Goal: Information Seeking & Learning: Learn about a topic

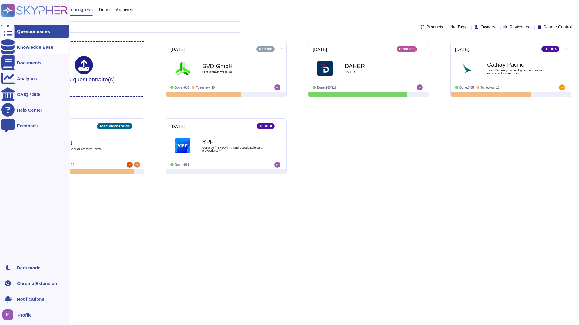
click at [38, 43] on div "Knowledge Base" at bounding box center [35, 46] width 68 height 13
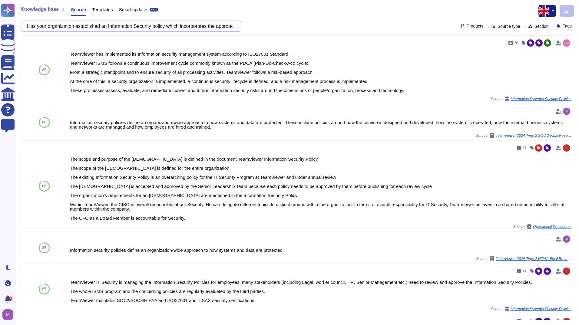
click at [80, 28] on input "Has your organization established an Information Security policy which incorpor…" at bounding box center [130, 26] width 212 height 11
paste input "the organization identified relevant legal and regulatory requirements concerni…"
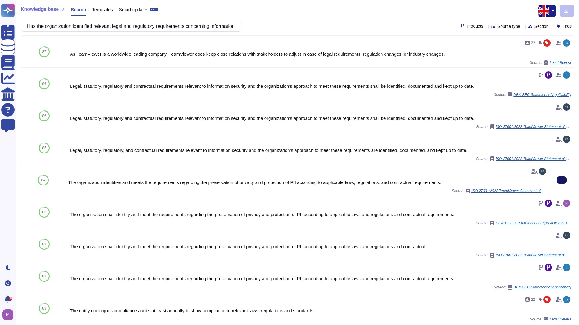
click at [562, 180] on icon at bounding box center [562, 180] width 0 height 0
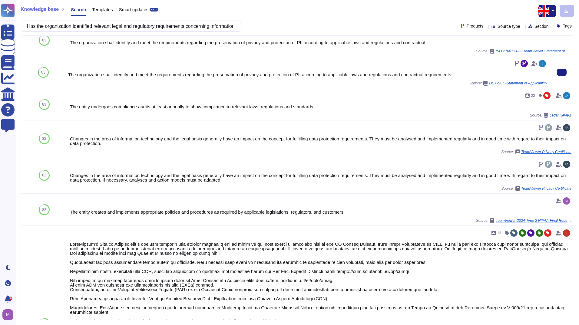
scroll to position [212, 0]
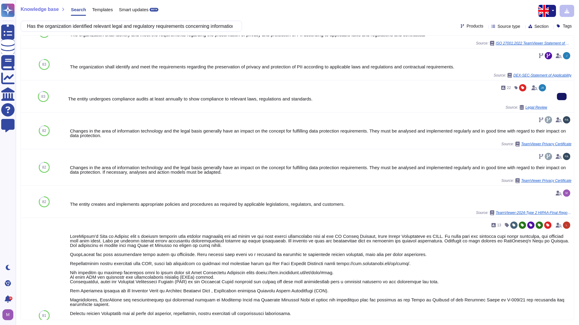
click at [562, 95] on button at bounding box center [562, 96] width 10 height 7
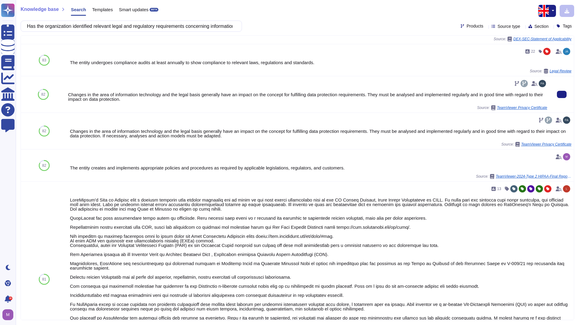
scroll to position [242, 0]
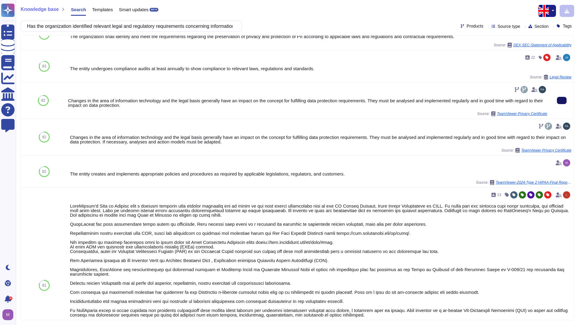
click at [562, 101] on icon at bounding box center [562, 101] width 0 height 0
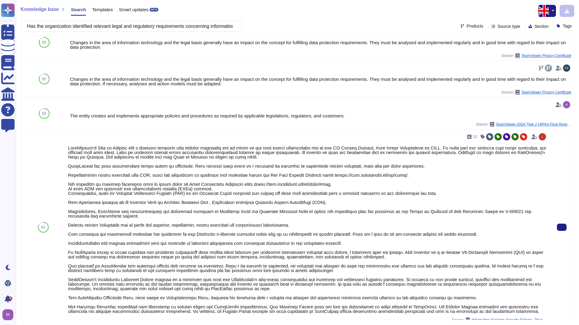
scroll to position [303, 0]
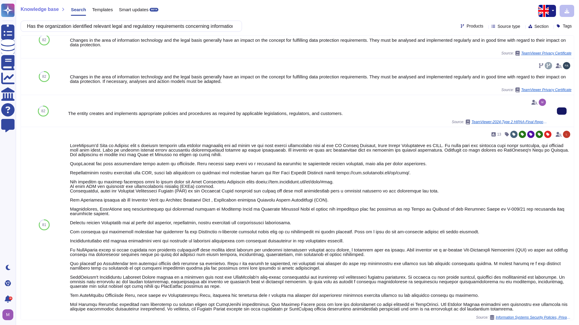
click at [557, 114] on button at bounding box center [562, 111] width 10 height 7
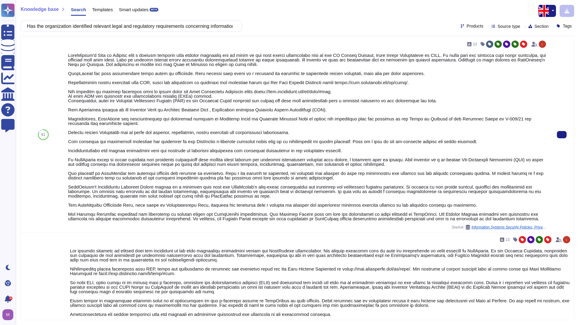
scroll to position [394, 0]
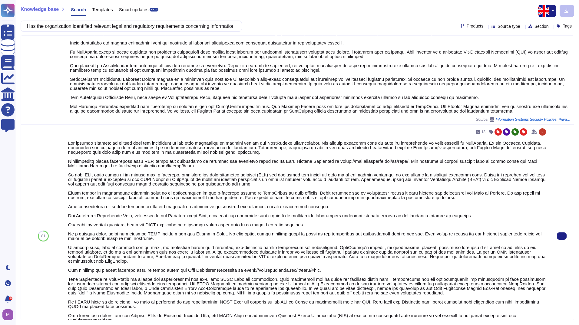
scroll to position [529, 0]
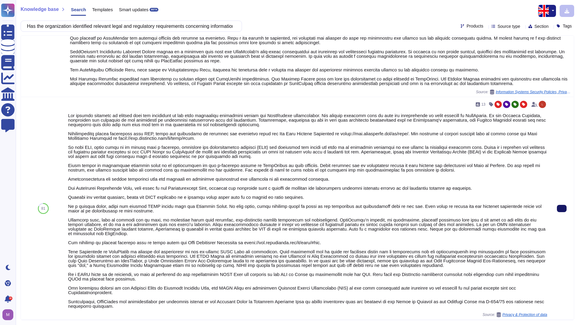
click at [557, 212] on button at bounding box center [562, 208] width 10 height 7
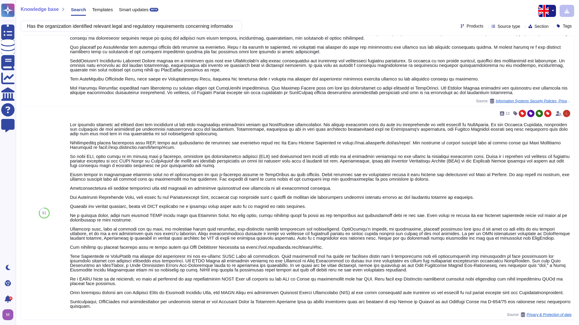
scroll to position [520, 0]
click at [196, 27] on input "Has the organization identified relevant legal and regulatory requirements conc…" at bounding box center [130, 26] width 212 height 11
paste input "Does your organization have processes in place to manage the protection of reco…"
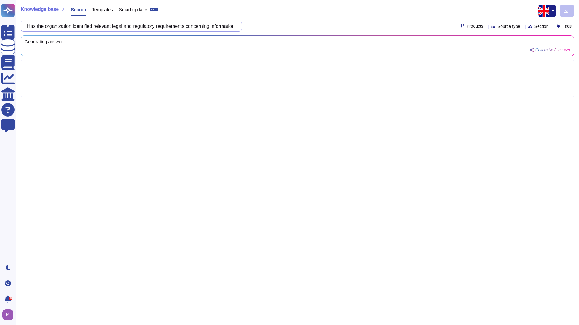
scroll to position [0, 0]
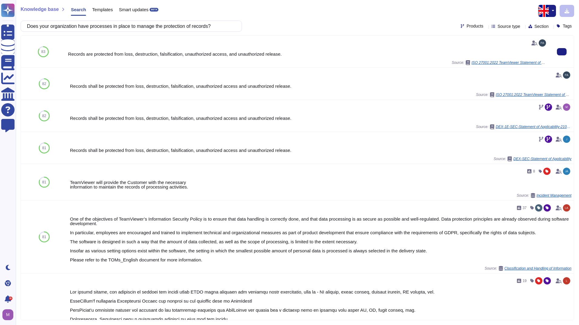
type input "Does your organization have processes in place to manage the protection of reco…"
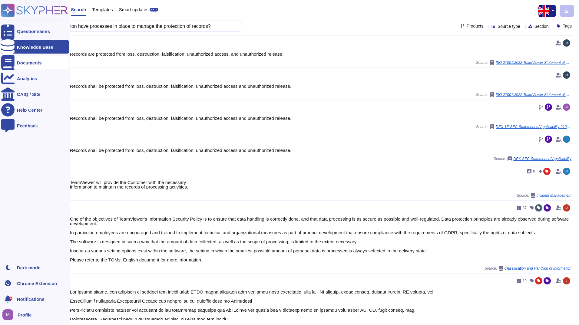
drag, startPoint x: 22, startPoint y: 59, endPoint x: 24, endPoint y: 62, distance: 3.5
click at [22, 59] on div "Documents" at bounding box center [35, 62] width 68 height 13
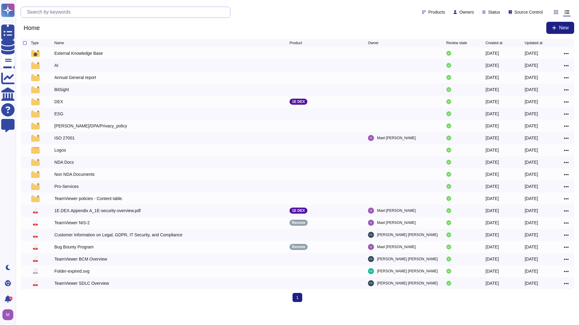
click at [85, 10] on input "text" at bounding box center [127, 12] width 206 height 11
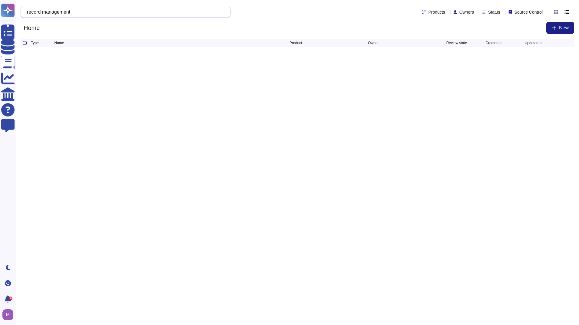
type input "record management"
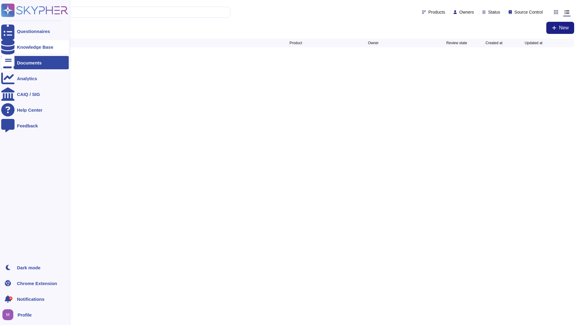
click at [25, 50] on div "Knowledge Base" at bounding box center [35, 46] width 68 height 13
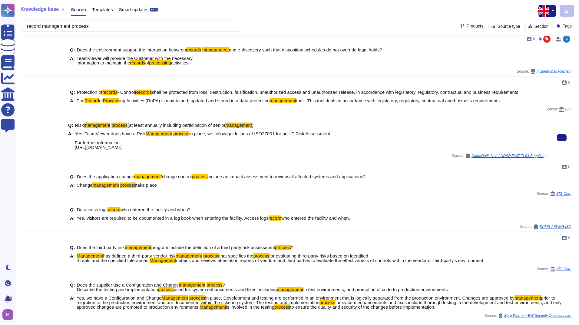
scroll to position [42, 0]
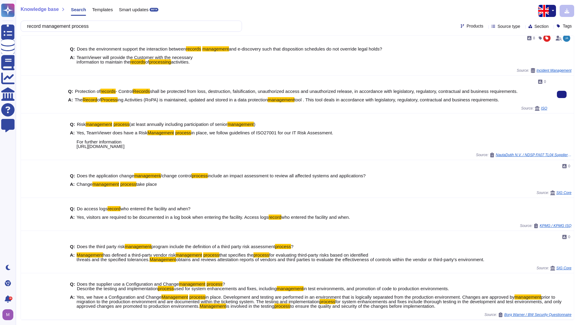
drag, startPoint x: 507, startPoint y: 100, endPoint x: 74, endPoint y: 103, distance: 432.4
click at [74, 103] on div "Q: Protection of records - Control Records shall be protected from loss, destru…" at bounding box center [307, 95] width 479 height 21
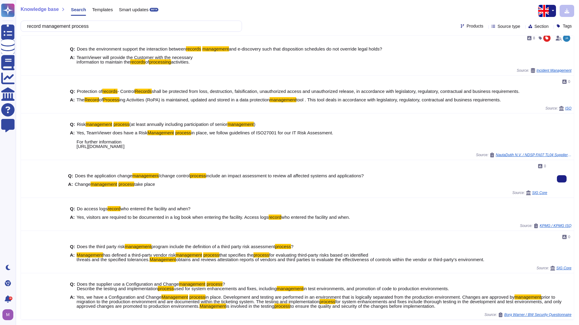
copy span "The Record of Process ing Activities (RoPA) is maintained, updated and stored i…"
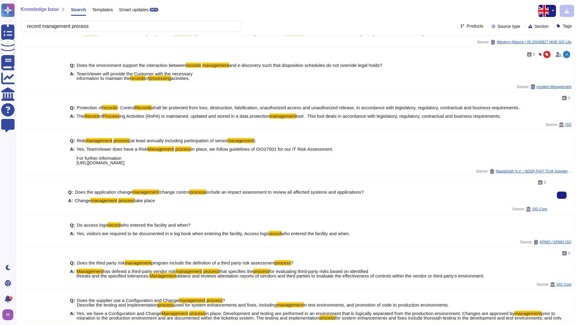
scroll to position [0, 0]
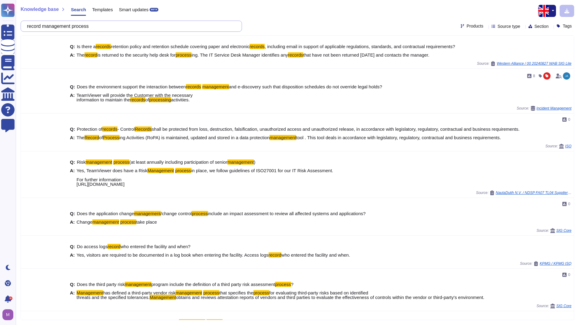
click at [105, 25] on input "record management process" at bounding box center [130, 26] width 212 height 11
click at [187, 27] on input "record management process" at bounding box center [130, 26] width 212 height 11
drag, startPoint x: 153, startPoint y: 27, endPoint x: -1, endPoint y: 27, distance: 154.5
click at [0, 27] on html "Questionnaires Knowledge Base Documents Analytics CAIQ / SIG Help Center Feedba…" at bounding box center [289, 162] width 579 height 325
paste input "Does your organization have processes in place to manage the protection of reco…"
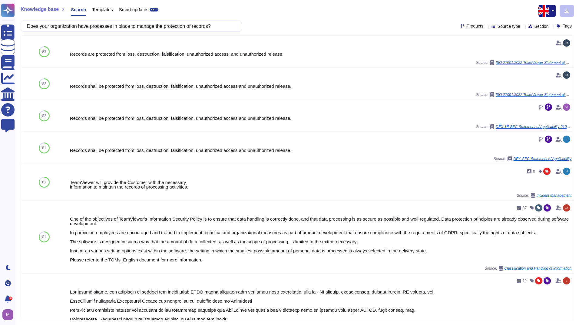
click at [329, 17] on div "Knowledge base Search Templates Smart updates BETA Does your organization have …" at bounding box center [298, 162] width 564 height 325
click at [562, 52] on icon at bounding box center [562, 52] width 0 height 0
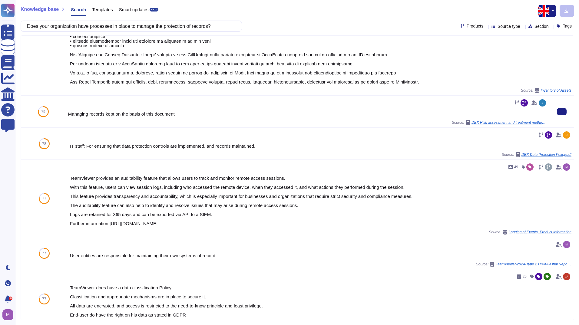
scroll to position [333, 0]
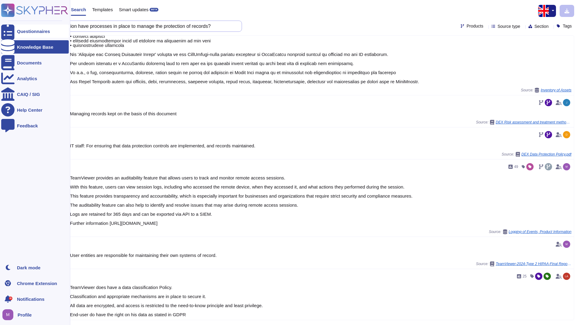
drag, startPoint x: 222, startPoint y: 26, endPoint x: 10, endPoint y: 29, distance: 211.8
click at [0, 25] on html "Questionnaires Knowledge Base Documents Analytics CAIQ / SIG Help Center Feedba…" at bounding box center [289, 162] width 579 height 325
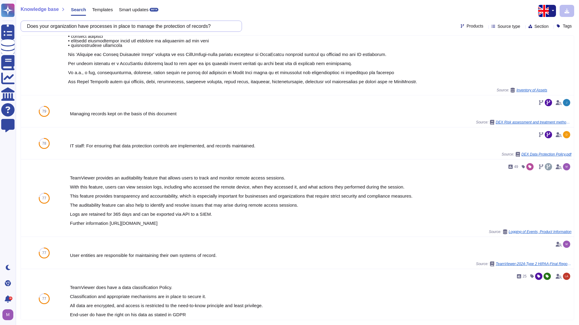
paste input "Has the organization developed a security assessment plan for monitoring and me…"
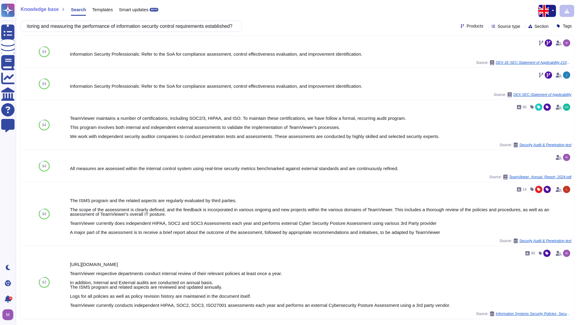
scroll to position [0, 0]
click at [176, 25] on input "Has the organization developed a security assessment plan for monitoring and me…" at bounding box center [130, 26] width 212 height 11
paste input "Continuous monitoring programs facilitate ongoing awareness of threats, vulnera…"
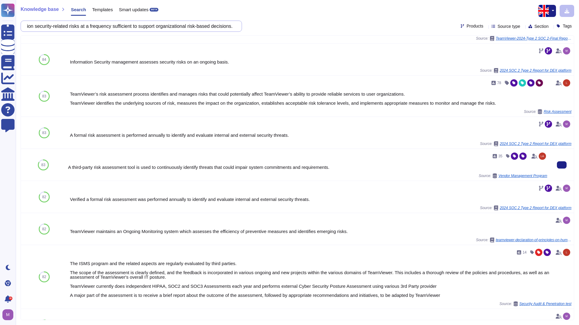
scroll to position [91, 0]
drag, startPoint x: 561, startPoint y: 228, endPoint x: 576, endPoint y: 227, distance: 14.9
click at [569, 228] on button at bounding box center [574, 228] width 10 height 7
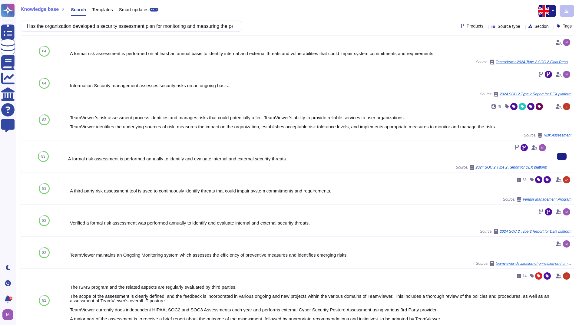
scroll to position [0, 0]
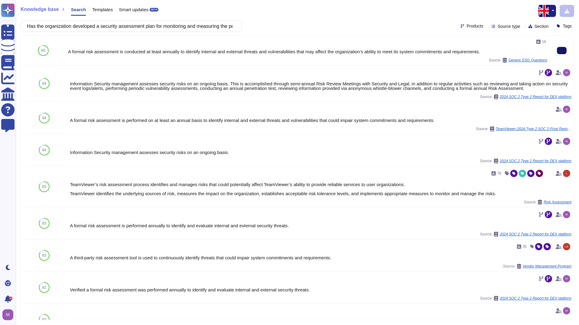
click at [562, 51] on icon at bounding box center [562, 51] width 0 height 0
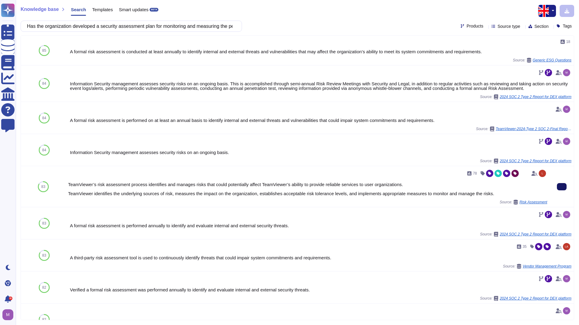
click at [562, 187] on icon at bounding box center [562, 187] width 0 height 0
click at [208, 24] on input "Has the organization developed a security assessment plan for monitoring and me…" at bounding box center [130, 26] width 212 height 11
paste input "your organization developed and documented risk assessment policies and procedu…"
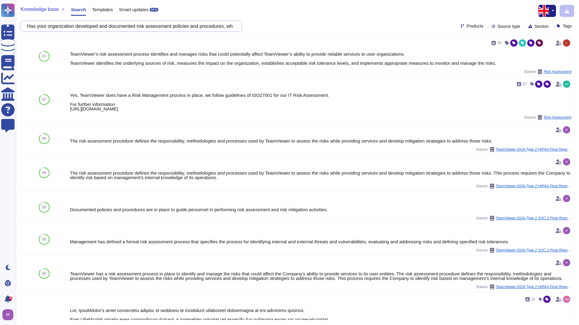
click at [159, 29] on input "Has your organization developed and documented risk assessment policies and pro…" at bounding box center [130, 26] width 212 height 11
paste input "Does your organization identify, document and manage internal and external info…"
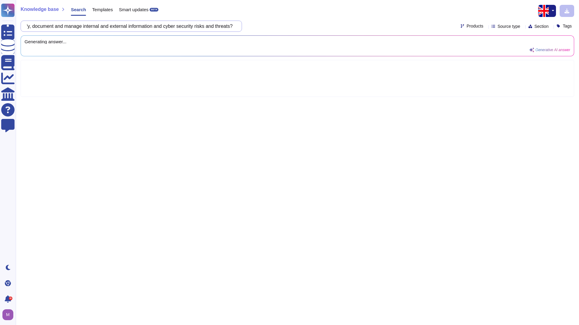
scroll to position [0, 69]
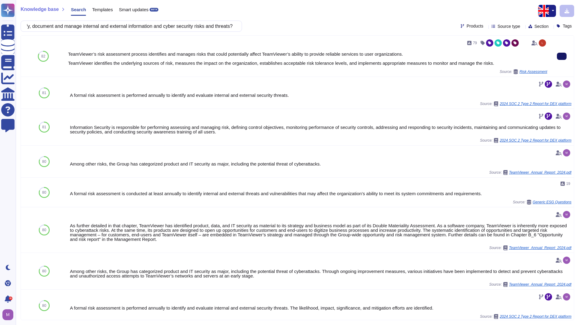
click at [558, 60] on button at bounding box center [562, 56] width 10 height 7
drag, startPoint x: 558, startPoint y: 55, endPoint x: 548, endPoint y: 58, distance: 10.4
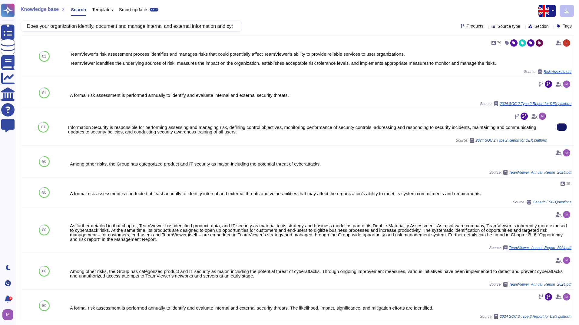
click at [181, 27] on input "Does your organization identify, document and manage internal and external info…" at bounding box center [130, 26] width 212 height 11
paste input "Which best describes your organization's controls for monitoring and reviewing …"
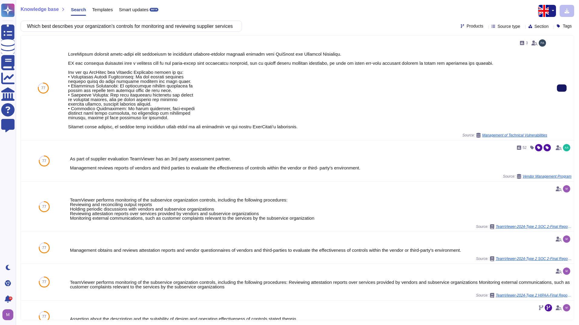
click at [562, 88] on icon at bounding box center [562, 88] width 0 height 0
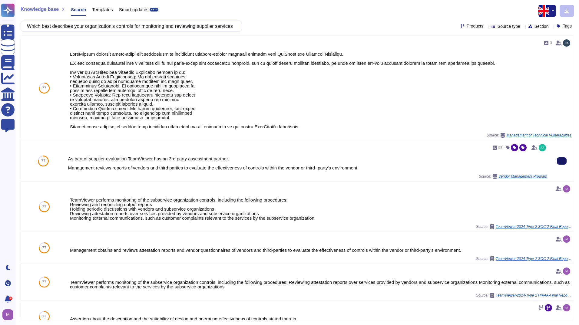
click at [557, 161] on button at bounding box center [562, 161] width 10 height 7
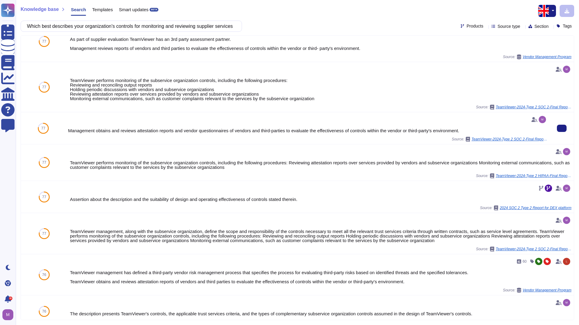
scroll to position [121, 0]
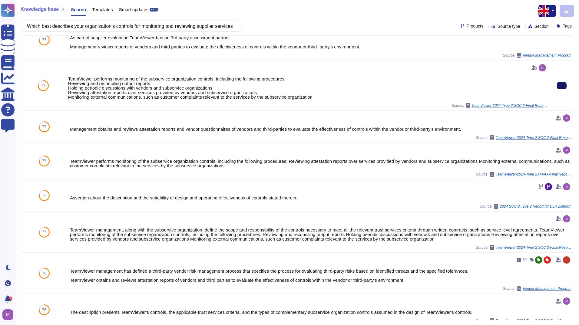
click at [562, 86] on icon at bounding box center [562, 86] width 0 height 0
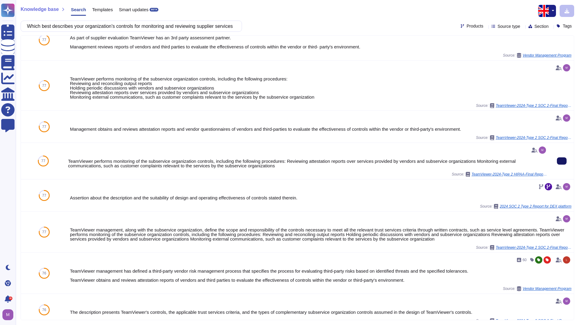
click at [562, 161] on icon at bounding box center [562, 161] width 0 height 0
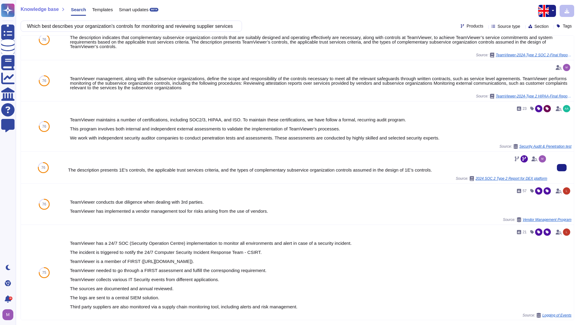
scroll to position [429, 0]
click at [210, 28] on input "Which best describes your organization's controls for monitoring and reviewing …" at bounding box center [130, 26] width 212 height 11
paste input "Adherence to the information classification and labelling process is verified t…"
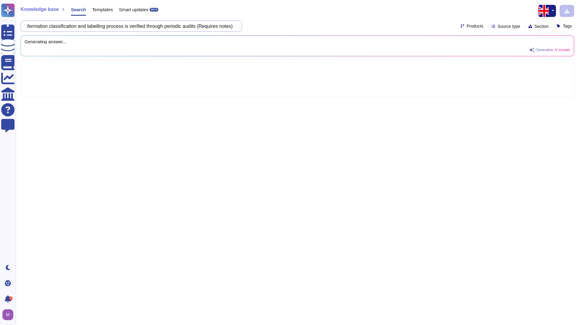
scroll to position [0, 47]
drag, startPoint x: 227, startPoint y: 25, endPoint x: 198, endPoint y: 24, distance: 28.8
click at [198, 24] on input "Adherence to the information classification and labelling process is verified t…" at bounding box center [130, 26] width 212 height 11
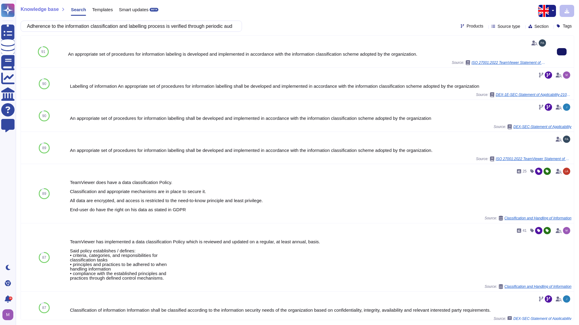
click at [562, 52] on icon at bounding box center [562, 52] width 0 height 0
click at [169, 23] on input "Adherence to the information classification and labelling process is verified t…" at bounding box center [130, 26] width 212 height 11
paste input "user endpoint device policy"
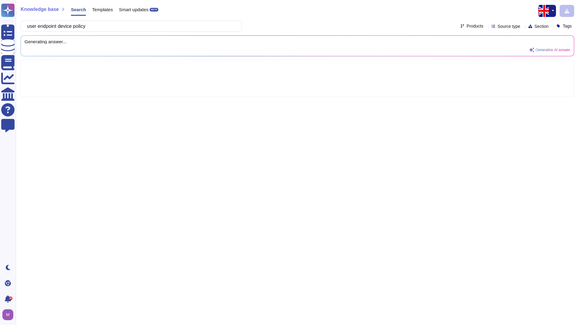
type input "user endpoint device policy"
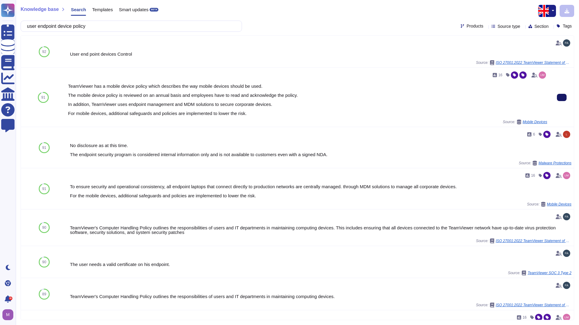
click at [562, 99] on button at bounding box center [562, 97] width 10 height 7
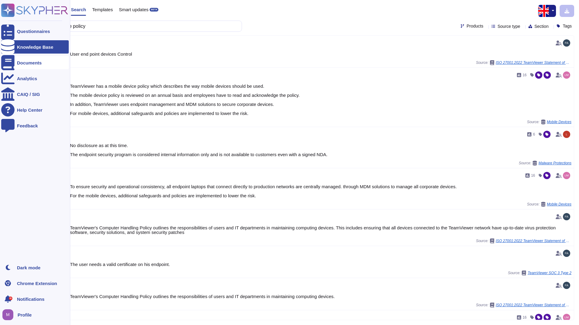
drag, startPoint x: 30, startPoint y: 62, endPoint x: 33, endPoint y: 63, distance: 3.1
click at [30, 62] on div "Documents" at bounding box center [29, 63] width 25 height 5
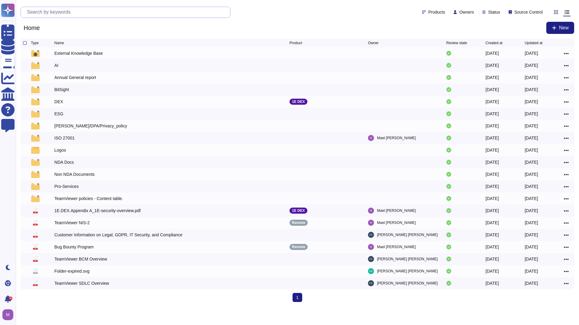
click at [116, 12] on input "text" at bounding box center [127, 12] width 206 height 11
type input "d"
click at [110, 200] on div "TeamViewer policies - Content table." at bounding box center [89, 199] width 69 height 6
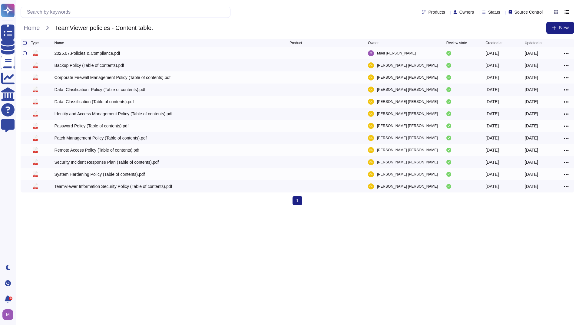
click at [109, 54] on div "2025.07.Policies.&.Compliance.pdf" at bounding box center [88, 53] width 66 height 6
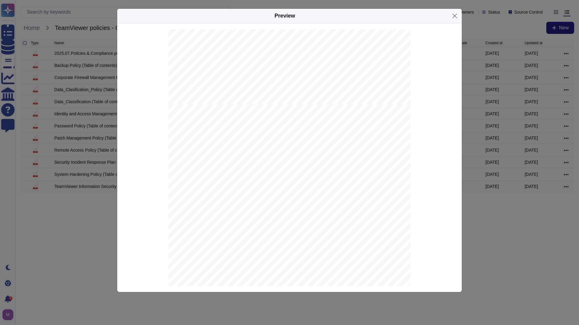
scroll to position [394, 0]
click at [455, 14] on button "Close" at bounding box center [454, 15] width 9 height 9
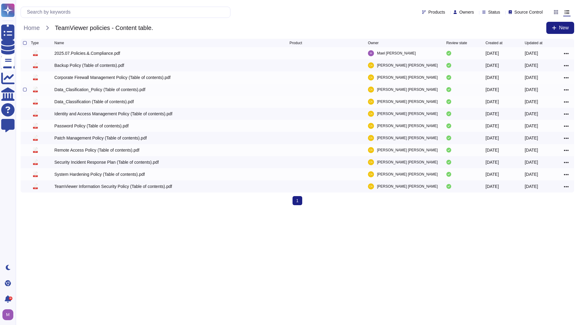
click at [104, 88] on div "Data_Clasification_Policy (Table of contents).pdf" at bounding box center [172, 89] width 235 height 7
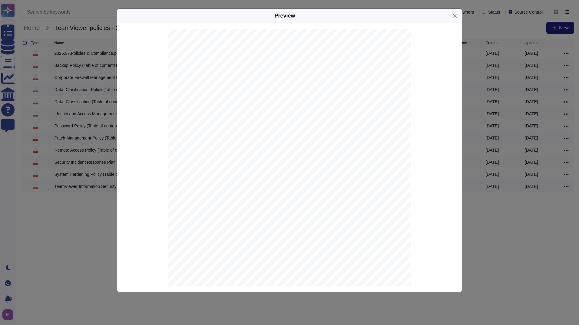
scroll to position [90, 0]
click at [456, 16] on button "Close" at bounding box center [454, 15] width 9 height 9
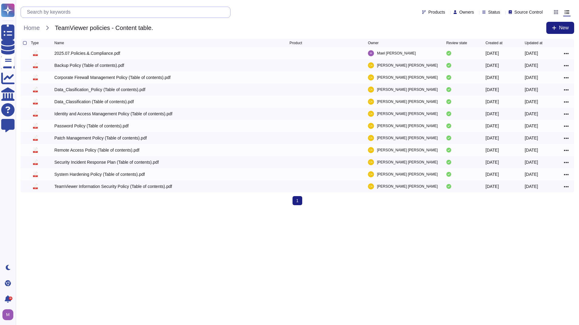
click at [165, 16] on input "text" at bounding box center [127, 12] width 206 height 11
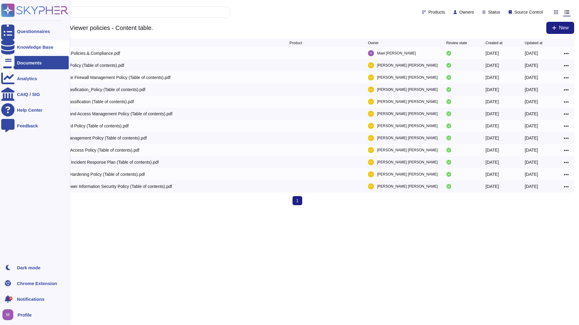
click at [6, 50] on div at bounding box center [7, 46] width 13 height 13
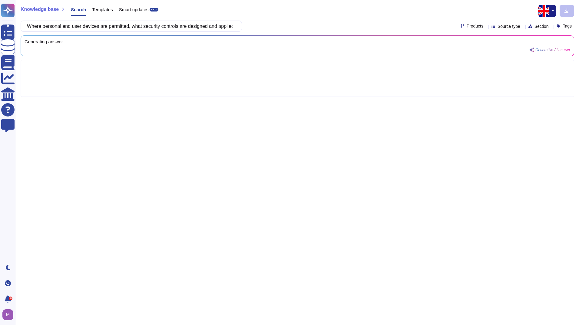
scroll to position [0, 96]
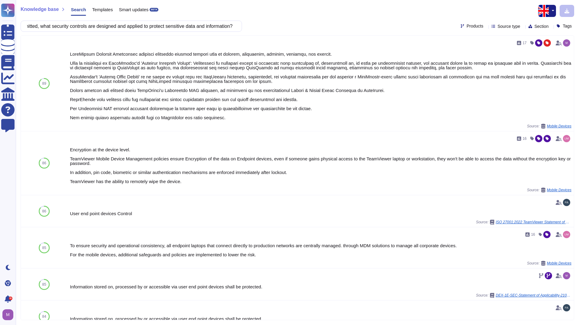
click at [155, 25] on input "Where personal end user devices are permitted, what security controls are desig…" at bounding box center [130, 26] width 212 height 11
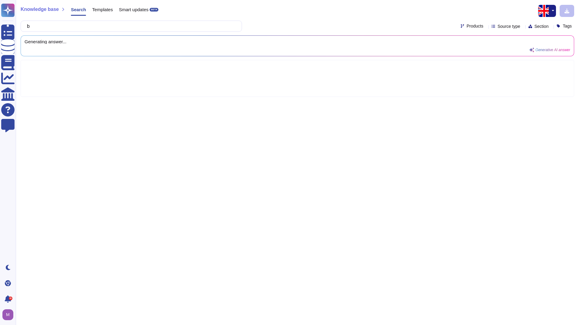
scroll to position [0, 0]
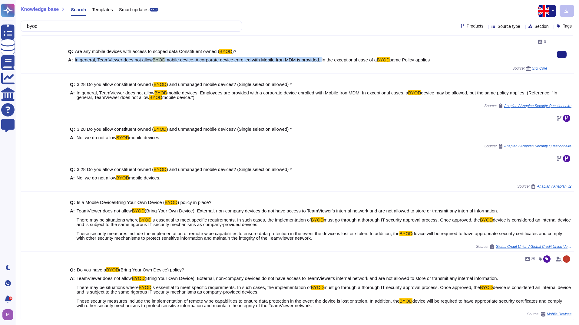
drag, startPoint x: 322, startPoint y: 60, endPoint x: 74, endPoint y: 59, distance: 247.9
click at [75, 59] on span "In general, TeamViewer does not allow BYOD mobile device. A corporate device en…" at bounding box center [252, 60] width 355 height 5
copy span "In general, TeamViewer does not allow BYOD mobile device. A corporate device en…"
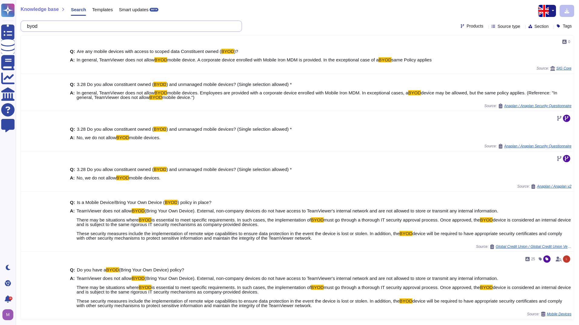
drag, startPoint x: 93, startPoint y: 23, endPoint x: -1, endPoint y: 17, distance: 94.4
click at [0, 17] on html "Questionnaires Knowledge Base Documents Analytics CAIQ / SIG Help Center Feedba…" at bounding box center [289, 162] width 579 height 325
paste input "If your organization uses any removable media (e.g. CD's, DVD's, tapes disk dri…"
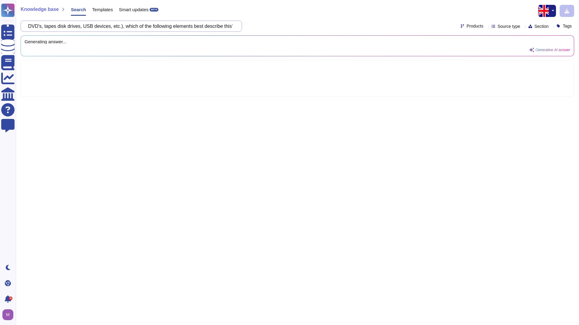
scroll to position [0, 125]
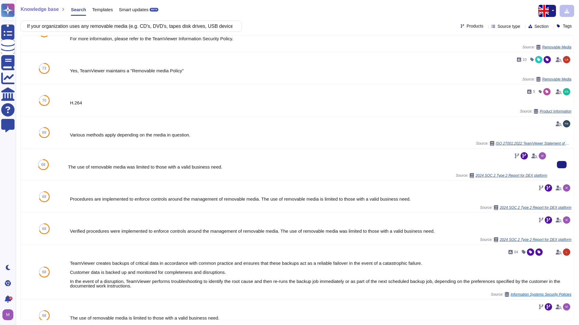
scroll to position [61, 0]
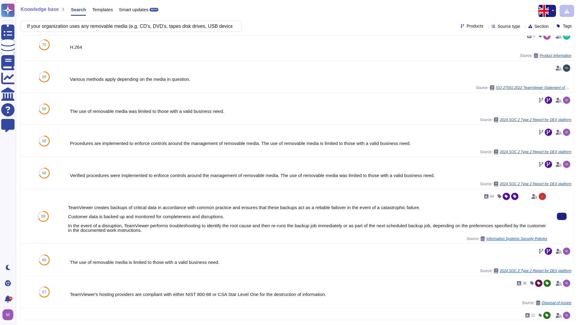
scroll to position [91, 0]
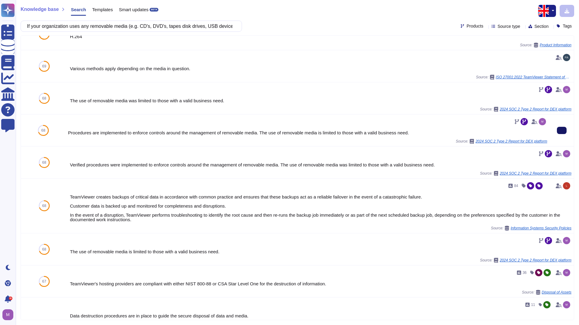
click at [559, 133] on button at bounding box center [562, 130] width 10 height 7
click at [195, 28] on input "If your organization uses any removable media (e.g. CD's, DVD's, tapes disk dri…" at bounding box center [130, 26] width 212 height 11
paste input "Does your organization restrict, log, and monitor access to your information se…"
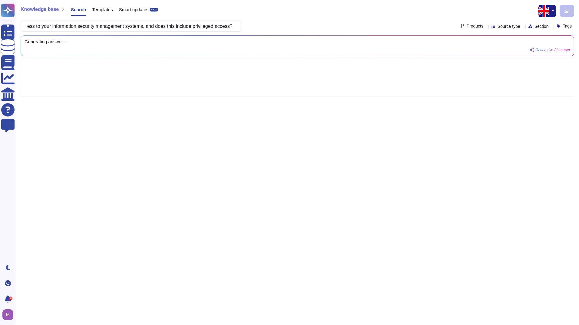
scroll to position [0, 0]
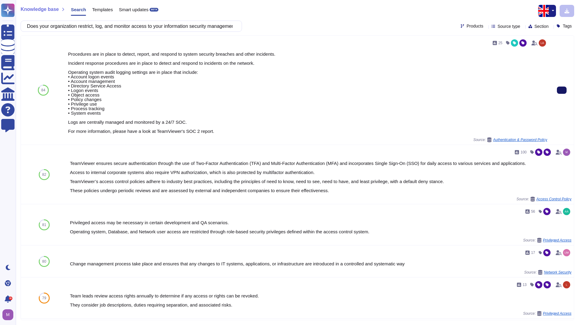
click at [562, 90] on icon at bounding box center [562, 90] width 0 height 0
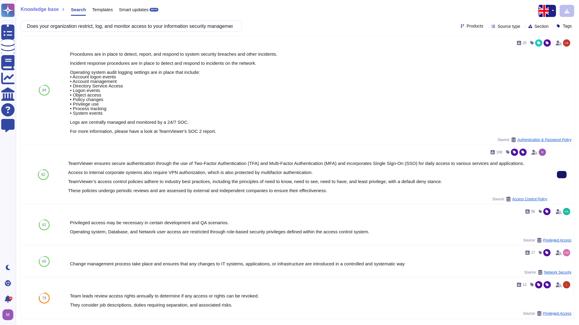
click at [562, 175] on icon at bounding box center [562, 175] width 0 height 0
click at [176, 29] on input "Does your organization restrict, log, and monitor access to your information se…" at bounding box center [130, 26] width 212 height 11
paste input "Has ownership and stewardship of all client and sensitive data been established"
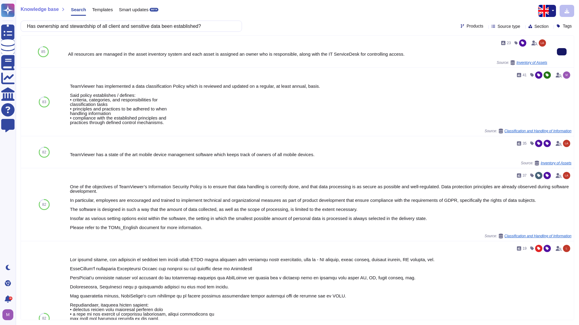
click at [562, 52] on icon at bounding box center [562, 52] width 0 height 0
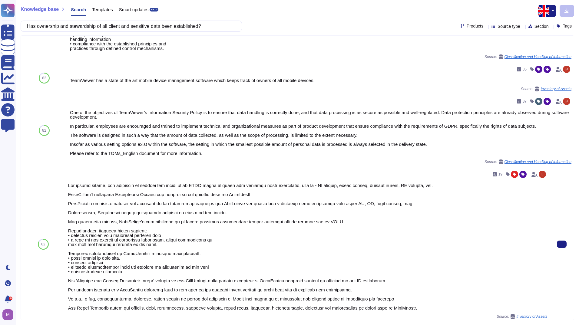
scroll to position [91, 0]
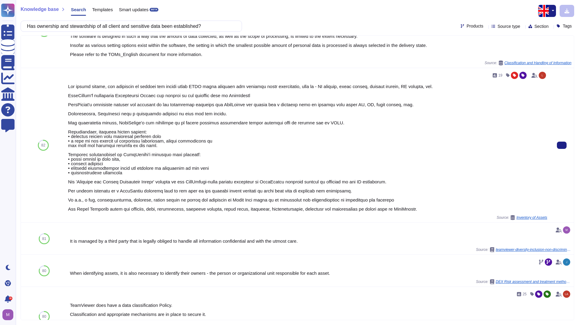
scroll to position [182, 0]
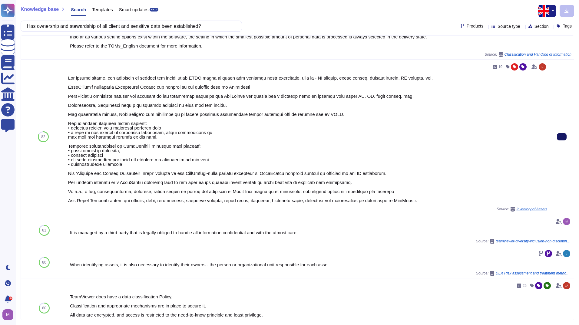
drag, startPoint x: 219, startPoint y: 27, endPoint x: 63, endPoint y: 17, distance: 156.4
click at [0, 10] on html "Questionnaires Knowledge Base Documents Analytics CAIQ / SIG Help Center Feedba…" at bounding box center [289, 162] width 579 height 325
paste input "ow does your organization leverage encryption at rest and in transit for protec…"
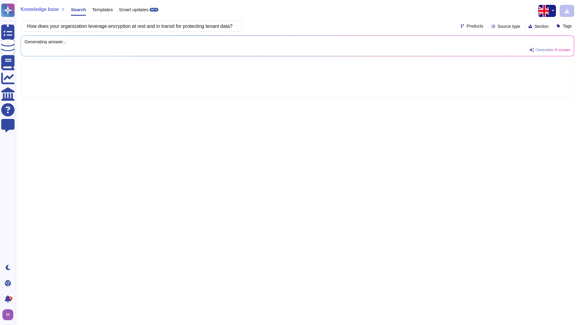
scroll to position [0, 0]
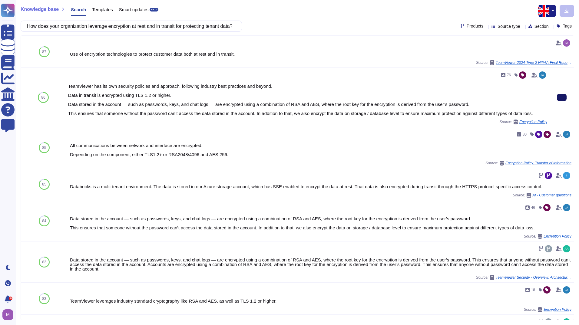
click at [345, 12] on div "Knowledge base Search Templates Smart updates BETA" at bounding box center [295, 11] width 549 height 12
click at [172, 24] on input "How does your organization leverage encryption at rest and in transit for prote…" at bounding box center [130, 26] width 212 height 11
paste input "Are vulnerability scans conducted on your applications and network by independe…"
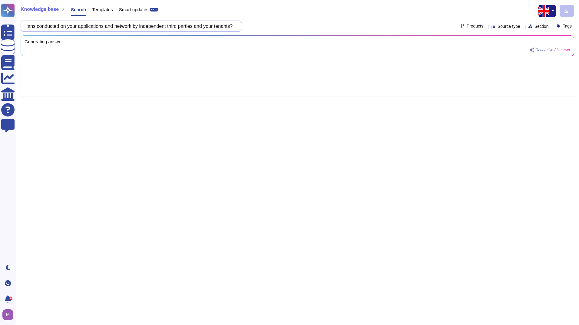
scroll to position [0, 46]
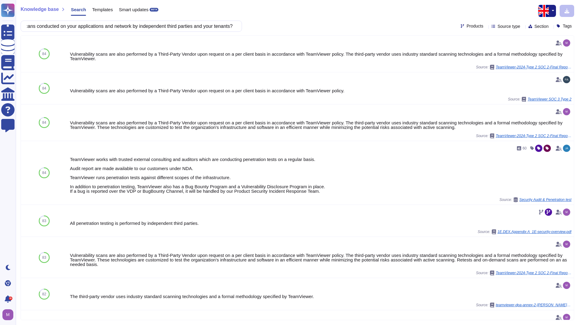
click at [299, 11] on div "Knowledge base Search Templates Smart updates BETA" at bounding box center [295, 11] width 549 height 12
click at [557, 57] on button at bounding box center [562, 53] width 10 height 7
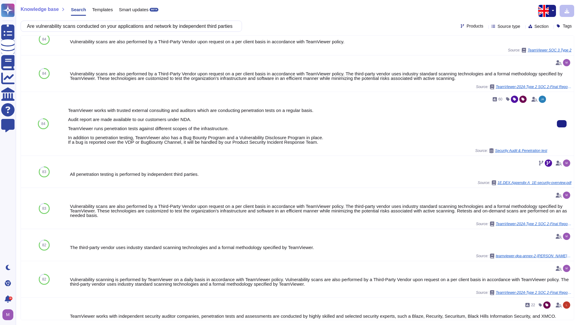
scroll to position [61, 0]
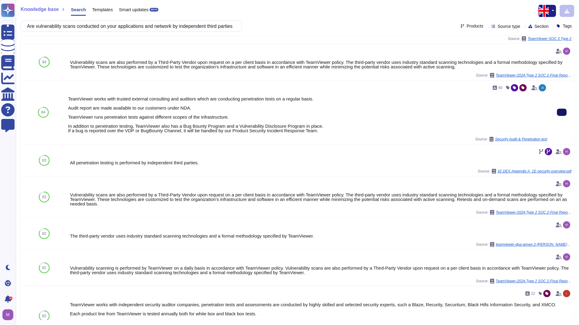
click at [562, 112] on icon at bounding box center [562, 112] width 0 height 0
click at [198, 31] on input "Are vulnerability scans conducted on your applications and network by independe…" at bounding box center [130, 26] width 212 height 11
paste input "Have strategies been developed to reduce the impact of, and recover from busine…"
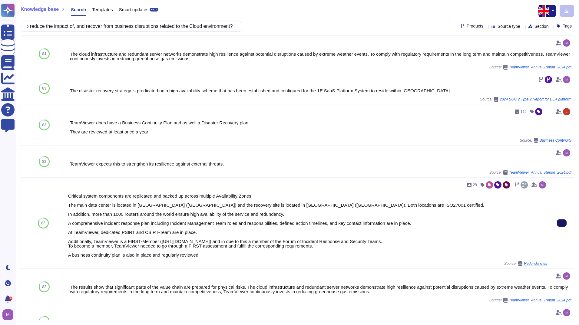
click at [562, 223] on icon at bounding box center [562, 223] width 0 height 0
click at [143, 26] on input "Have strategies been developed to reduce the impact of, and recover from busine…" at bounding box center [130, 26] width 212 height 11
paste input "ow does your organization manage and control source code"
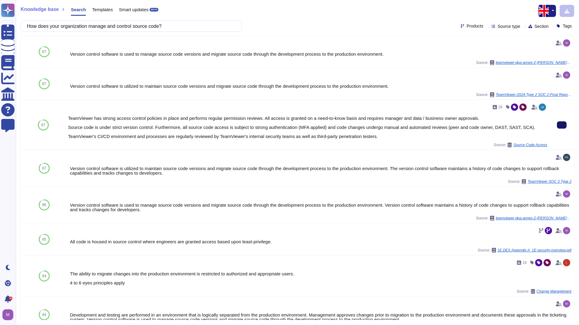
click at [562, 126] on button at bounding box center [562, 125] width 10 height 7
click at [191, 28] on input "How does your organization manage and control source code?" at bounding box center [130, 26] width 212 height 11
paste input "Audit logs for access into program source libraries"
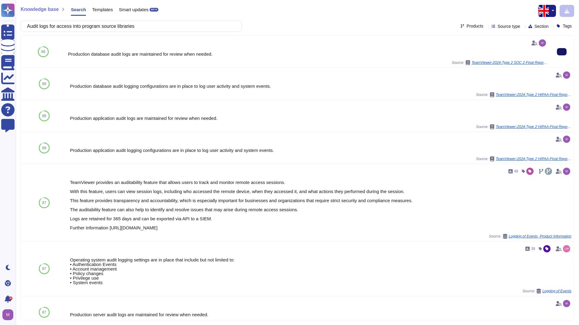
click at [562, 116] on icon at bounding box center [562, 116] width 0 height 0
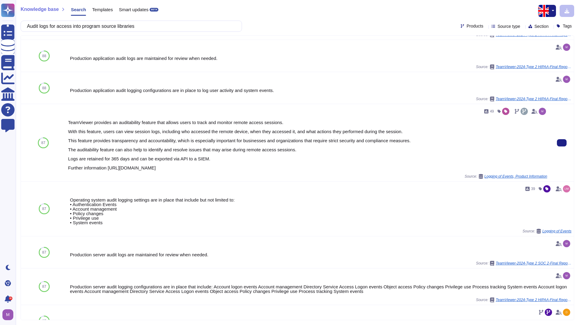
scroll to position [61, 0]
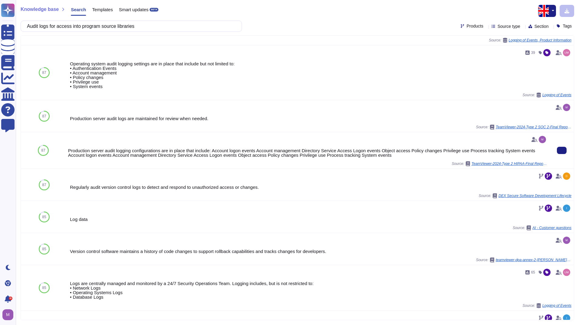
scroll to position [212, 0]
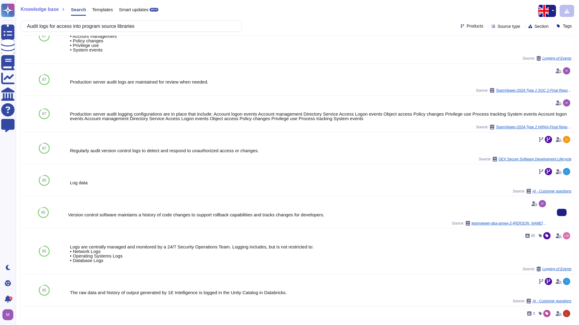
scroll to position [273, 0]
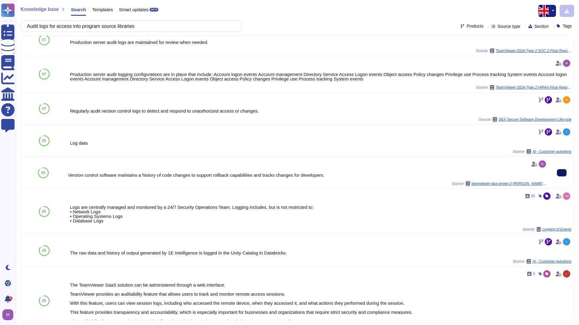
click at [557, 175] on button at bounding box center [562, 172] width 10 height 7
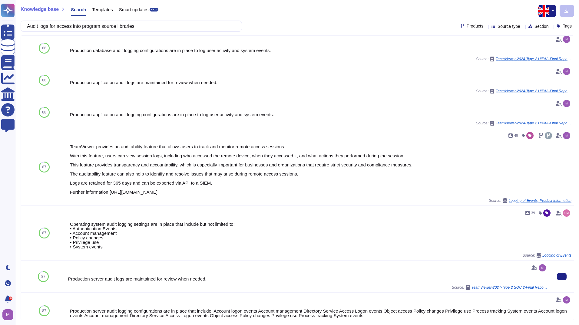
scroll to position [0, 0]
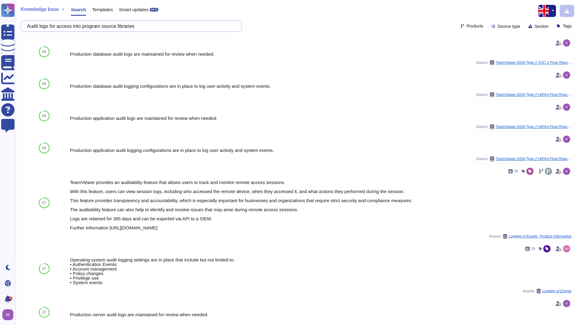
click at [132, 23] on input "Audit logs for access into program source libraries" at bounding box center [130, 26] width 212 height 11
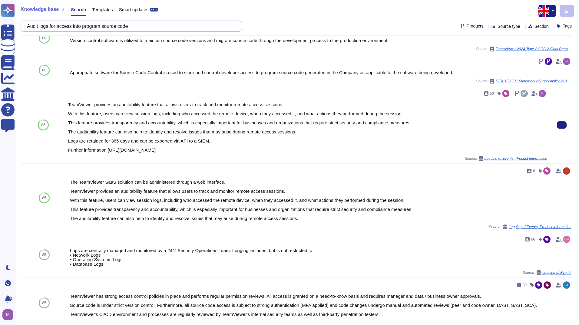
scroll to position [343, 0]
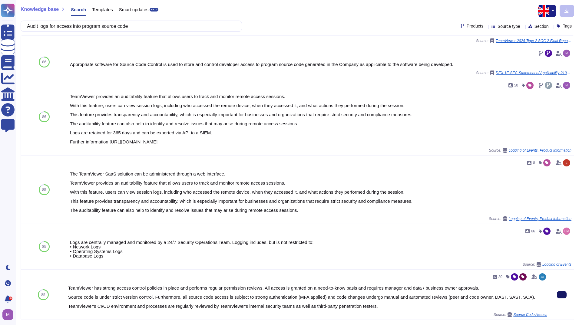
drag, startPoint x: 139, startPoint y: 26, endPoint x: 108, endPoint y: 26, distance: 30.6
click at [108, 26] on input "Audit logs for access into program source code" at bounding box center [130, 26] width 212 height 11
click at [157, 28] on input "Audit logs for access into program source code" at bounding box center [130, 26] width 212 height 11
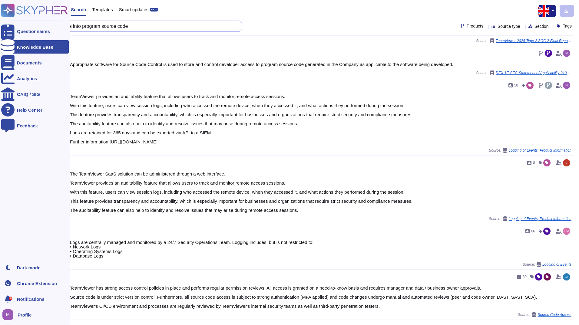
click at [0, 27] on html "Questionnaires Knowledge Base Documents Analytics CAIQ / SIG Help Center Feedba…" at bounding box center [289, 162] width 579 height 325
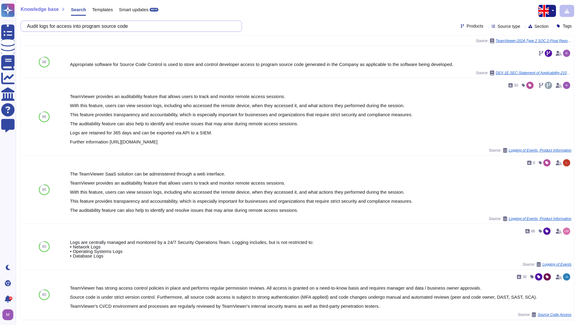
paste input "text"
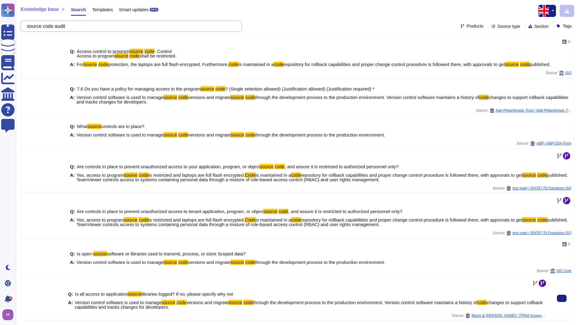
scroll to position [1, 0]
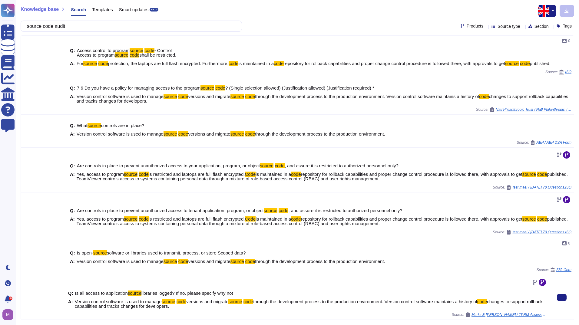
drag, startPoint x: 75, startPoint y: 302, endPoint x: 217, endPoint y: 308, distance: 142.2
click at [217, 308] on span "Version control software is used to manage source code versions and migrate sou…" at bounding box center [311, 304] width 473 height 9
copy span "Version control software is used to manage source code versions and migrate sou…"
drag, startPoint x: 106, startPoint y: 29, endPoint x: 20, endPoint y: 25, distance: 86.5
click at [0, 21] on html "Questionnaires Knowledge Base Documents Analytics CAIQ / SIG Help Center Feedba…" at bounding box center [289, 162] width 579 height 325
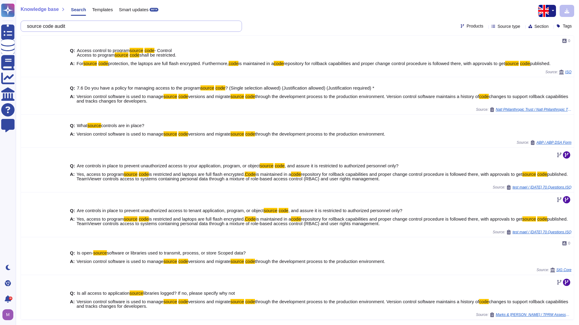
paste input "How does your organization conduct and manage testing prior to release of new o…"
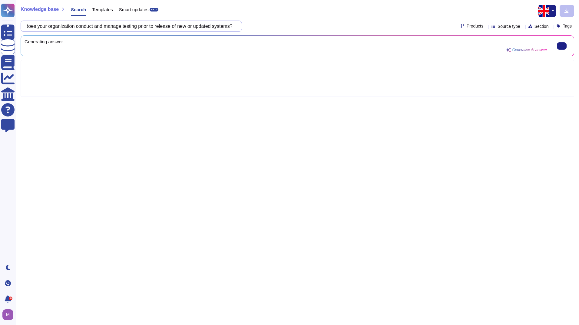
scroll to position [0, 18]
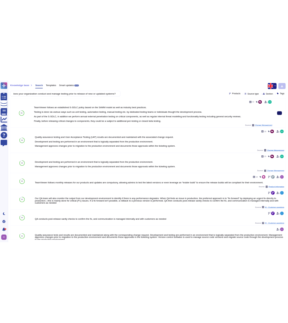
scroll to position [0, 0]
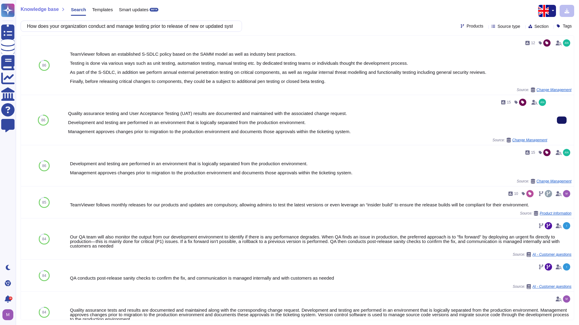
click at [557, 121] on button at bounding box center [562, 120] width 10 height 7
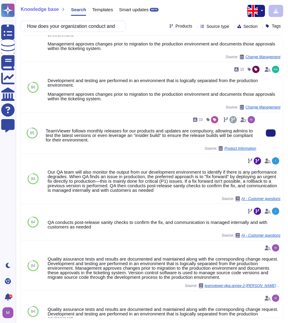
scroll to position [121, 0]
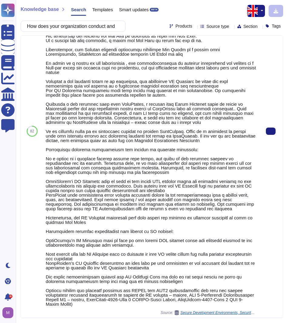
scroll to position [777, 0]
click at [266, 130] on button at bounding box center [271, 131] width 10 height 7
click at [266, 132] on button at bounding box center [271, 131] width 10 height 7
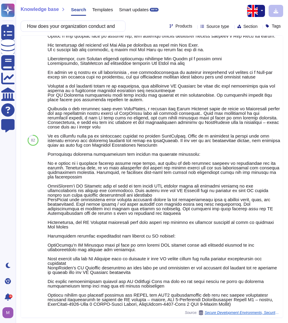
scroll to position [759, 0]
click at [80, 25] on input "How does your organization conduct and manage testing prior to release of new o…" at bounding box center [71, 26] width 95 height 11
paste input "Does the organization have a secure development policy, which outlines the deve…"
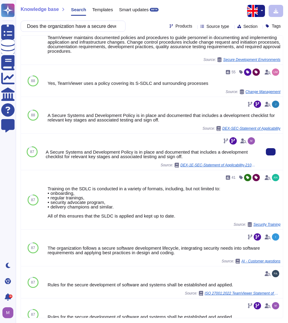
scroll to position [0, 0]
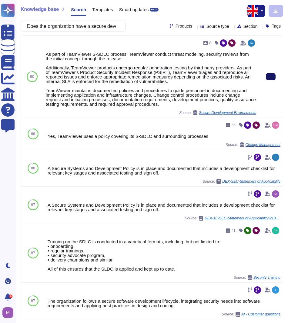
click at [271, 77] on icon at bounding box center [271, 77] width 0 height 0
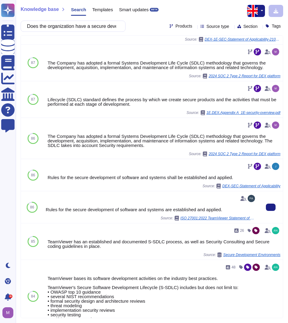
scroll to position [354, 0]
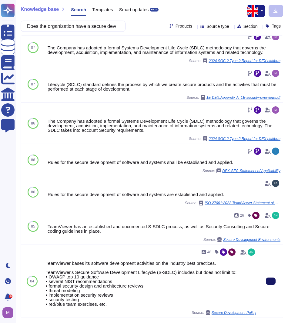
click at [266, 280] on button at bounding box center [271, 281] width 10 height 7
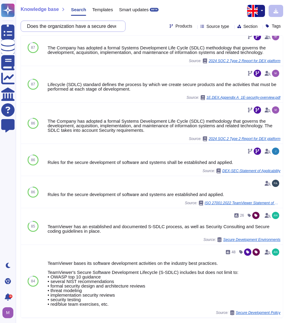
click at [103, 26] on input "Does the organization have a secure development policy, which outlines the deve…" at bounding box center [71, 26] width 95 height 11
paste input "Intrusion detection systems on the network"
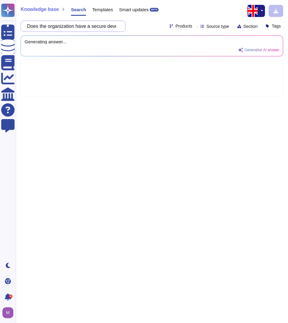
scroll to position [0, 9]
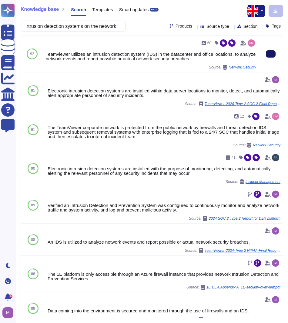
click at [271, 54] on icon at bounding box center [271, 54] width 0 height 0
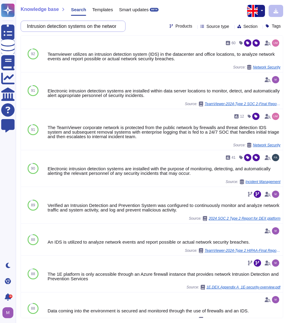
click at [110, 29] on input "Intrusion detection systems on the network" at bounding box center [71, 26] width 95 height 11
paste input "Manual vulnerability scans are performed across systems and networks"
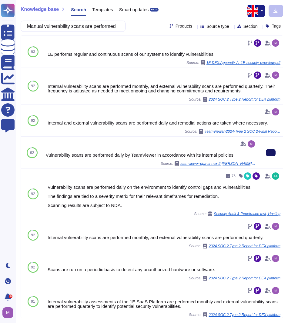
click at [266, 155] on button at bounding box center [271, 152] width 10 height 7
click at [47, 25] on input "Manual vulnerability scans are performed across systems and networks" at bounding box center [71, 26] width 95 height 11
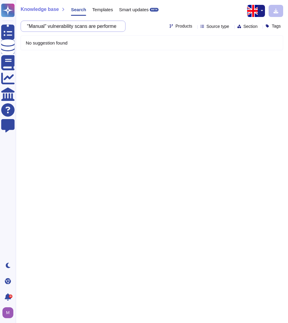
click at [78, 26] on input ""Manual" vulnerability scans are performed across systems and networks" at bounding box center [71, 26] width 95 height 11
paste input "Administrator and operator logs are unmodifiable"
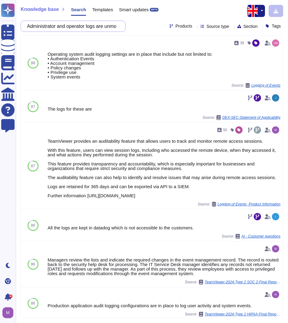
click at [98, 26] on input "Administrator and operator logs are unmodifiable" at bounding box center [71, 26] width 95 height 11
paste input "Please define how your organization monitors and manages administrator and oper…"
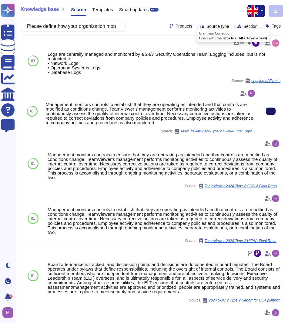
click at [268, 114] on button at bounding box center [271, 111] width 10 height 7
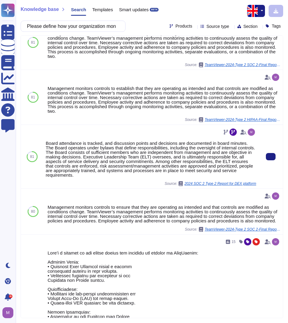
scroll to position [121, 0]
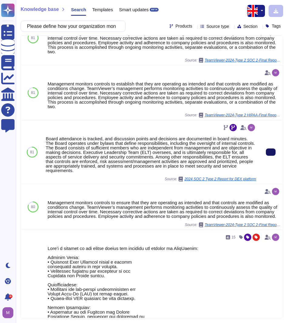
click at [271, 152] on icon at bounding box center [271, 152] width 0 height 0
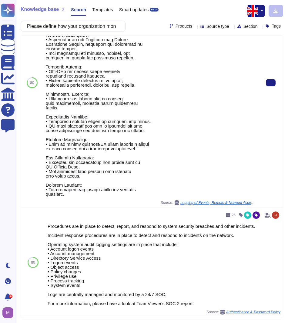
scroll to position [394, 0]
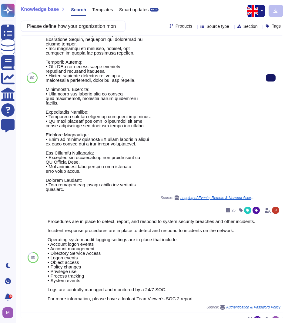
click at [266, 82] on button at bounding box center [271, 77] width 10 height 7
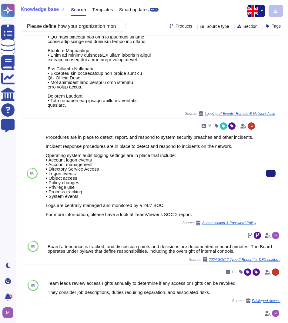
scroll to position [485, 0]
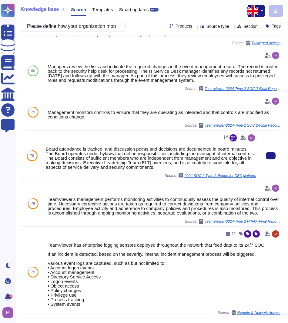
scroll to position [745, 0]
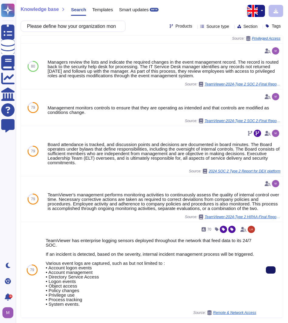
click at [266, 273] on button at bounding box center [271, 269] width 10 height 7
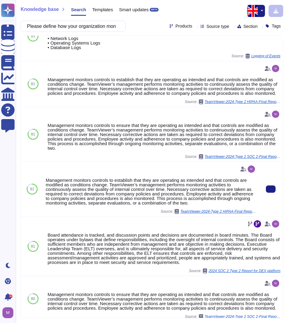
scroll to position [0, 0]
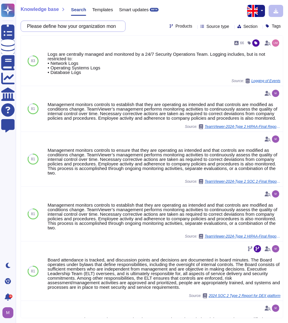
click at [103, 24] on input "Please define how your organization monitors and manages administrator and oper…" at bounding box center [71, 26] width 95 height 11
paste input "How does your organization manage information systems and asset maintenance"
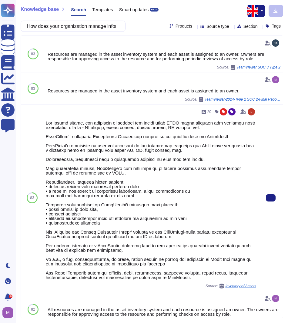
click at [277, 199] on div at bounding box center [270, 198] width 24 height 186
click at [271, 198] on icon at bounding box center [271, 198] width 0 height 0
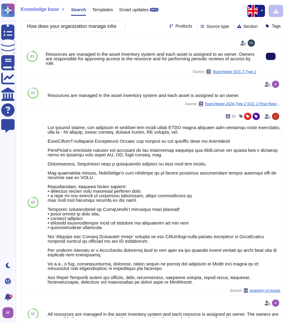
click at [271, 56] on icon at bounding box center [271, 56] width 0 height 0
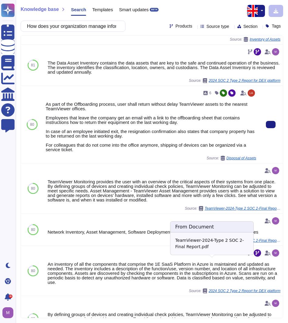
scroll to position [330, 0]
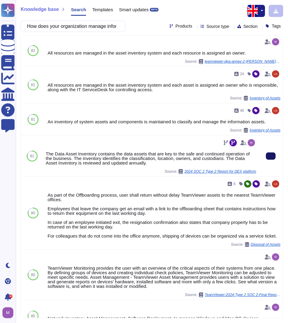
click at [266, 158] on button at bounding box center [271, 155] width 10 height 7
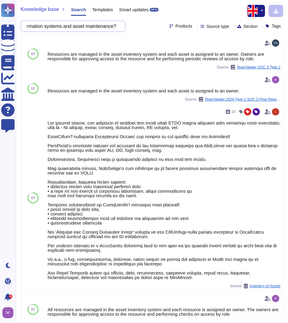
scroll to position [0, 92]
drag, startPoint x: 72, startPoint y: 26, endPoint x: 150, endPoint y: 27, distance: 77.9
click at [150, 27] on div "How does your organization manage information systems and asset maintenance? Pr…" at bounding box center [152, 26] width 262 height 11
click at [130, 26] on div "How does your organization manage information systems and asset maintenance? Pr…" at bounding box center [152, 26] width 262 height 11
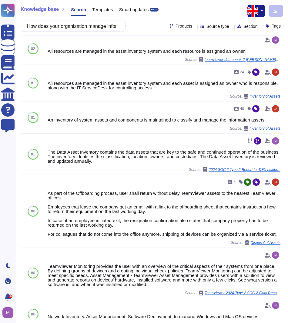
scroll to position [333, 0]
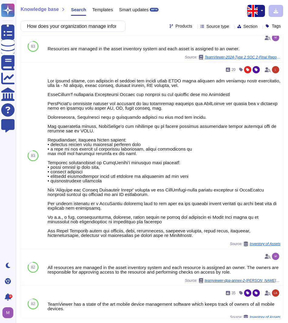
scroll to position [0, 0]
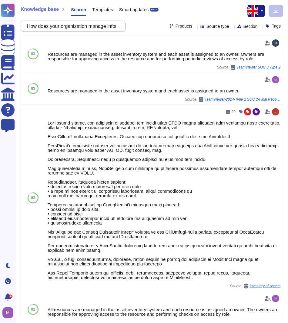
click at [88, 27] on input "How does your organization manage information systems and asset maintenance?" at bounding box center [71, 26] width 95 height 11
paste input "The organization employs a comprehensive approach to manage information systems…"
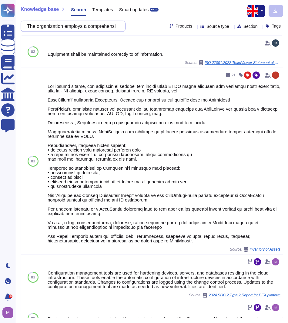
click at [102, 24] on input "The organization employs a comprehensive approach to manage information systems…" at bounding box center [71, 26] width 95 height 11
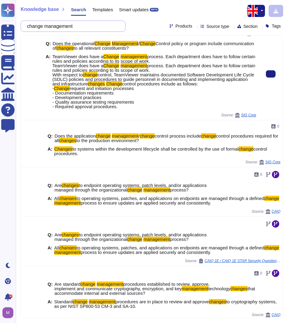
scroll to position [129, 0]
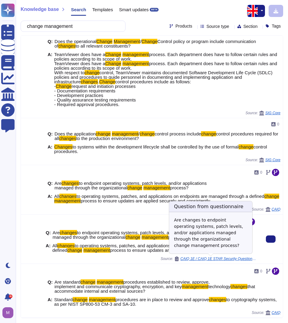
type input "change management"
click at [216, 260] on span "CAIQ 1E / CAIQ 1E STAR Security Questionnaire Generated at [DATE]" at bounding box center [218, 259] width 76 height 4
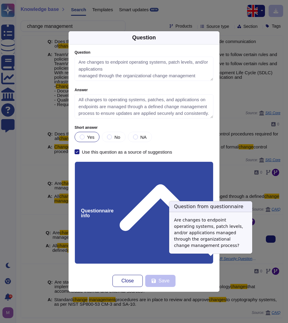
type textarea "Are changes to endpoint operating systems, patch levels, and/or applications ma…"
type textarea "All changes to operating systems, patches, and applications on endpoints are ma…"
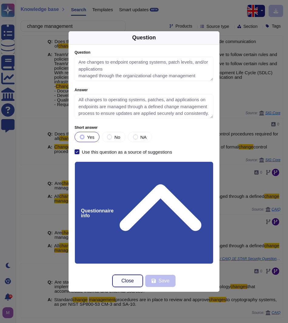
click at [133, 277] on button "Close" at bounding box center [127, 281] width 30 height 12
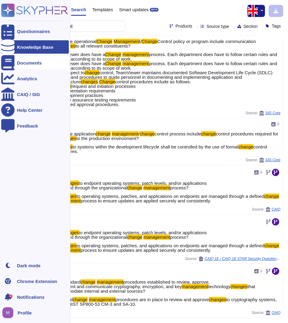
click at [17, 65] on div "Documents" at bounding box center [29, 63] width 25 height 5
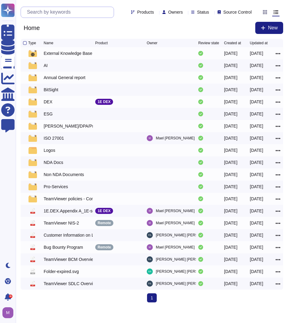
click at [65, 14] on input "text" at bounding box center [69, 12] width 90 height 11
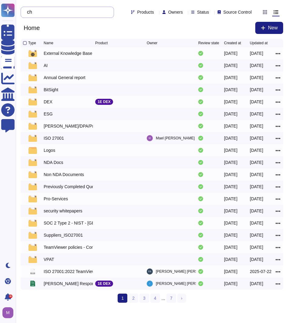
type input "c"
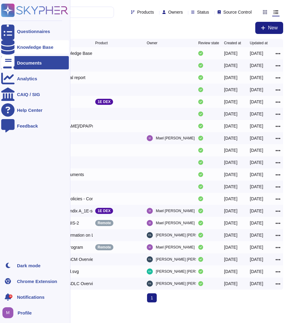
click at [8, 48] on icon at bounding box center [7, 46] width 13 height 15
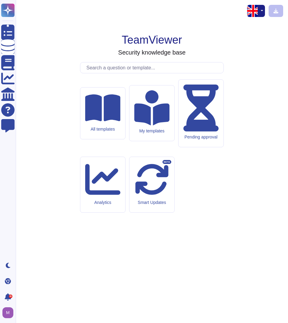
click at [144, 73] on input "text" at bounding box center [153, 67] width 140 height 11
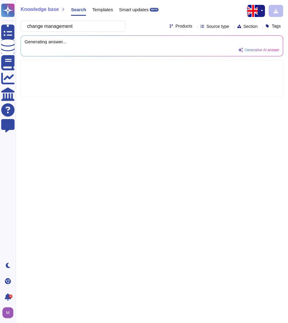
type input "change management"
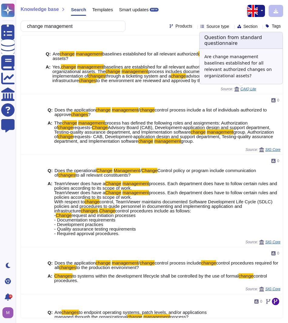
click at [243, 91] on span "CAIQ Lite" at bounding box center [248, 89] width 16 height 4
click at [246, 90] on span "CAIQ Lite" at bounding box center [248, 89] width 16 height 4
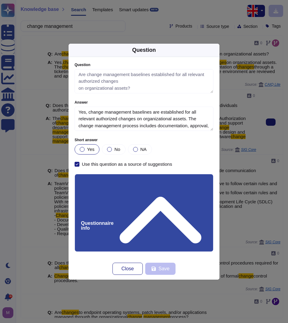
type textarea "Are change management baselines established for all relevant authorized changes…"
type textarea "Yes, change management baselines are established for all relevant authorized ch…"
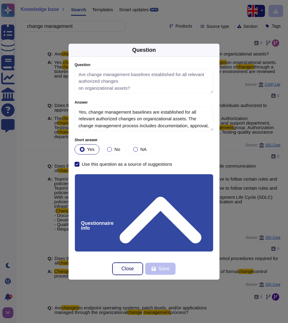
click at [128, 271] on span "Close" at bounding box center [128, 268] width 12 height 5
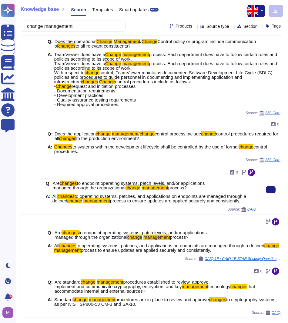
scroll to position [129, 0]
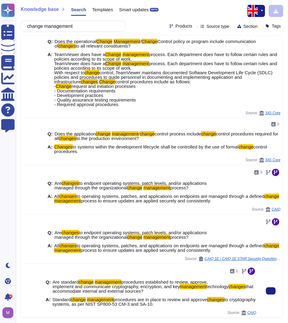
drag, startPoint x: 178, startPoint y: 304, endPoint x: 51, endPoint y: 300, distance: 126.7
click at [51, 300] on div "A: Standard change management procedures are in place to review and approve cha…" at bounding box center [151, 301] width 210 height 9
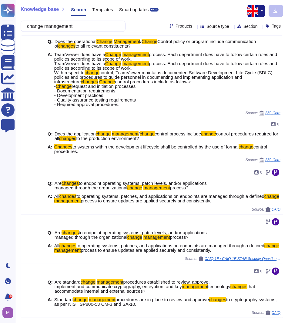
copy span "Standard change management procedures are in place to review and approve change…"
drag, startPoint x: 98, startPoint y: 29, endPoint x: -2, endPoint y: 24, distance: 100.1
click at [0, 24] on html "Questionnaires Knowledge Base Documents Analytics CAIQ / SIG Help Center Feedba…" at bounding box center [144, 161] width 288 height 323
paste input "How are major and emergency changes handled, including the use of fall-back pro…"
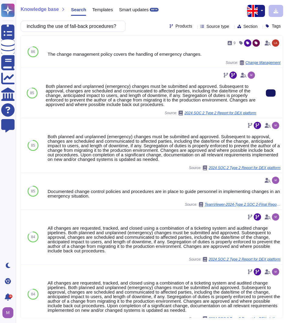
type input "How are major and emergency changes handled, including the use of fall-back pro…"
click at [271, 93] on icon at bounding box center [271, 93] width 0 height 0
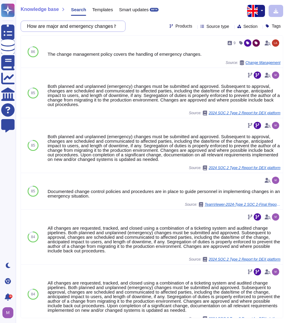
click at [91, 26] on input "How are major and emergency changes handled, including the use of fall-back pro…" at bounding box center [71, 26] width 95 height 11
paste input "The organization has defined a cycle of implementing patches across systems and…"
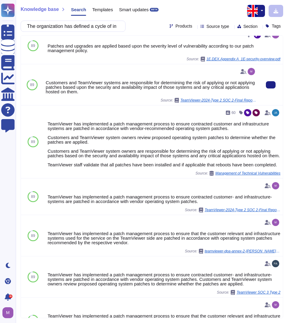
scroll to position [152, 0]
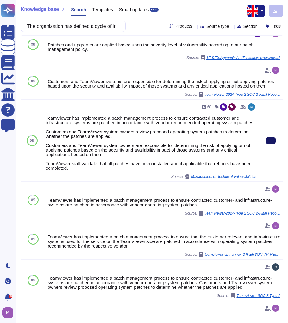
click at [271, 141] on icon at bounding box center [271, 141] width 0 height 0
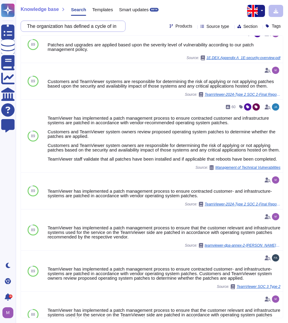
click at [90, 25] on input "The organization has defined a cycle of implementing patches across systems and…" at bounding box center [71, 26] width 95 height 11
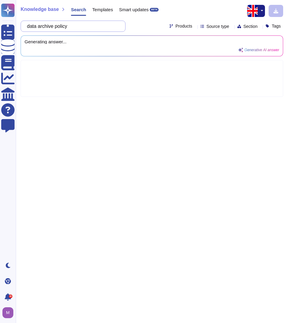
type input "data archive policy"
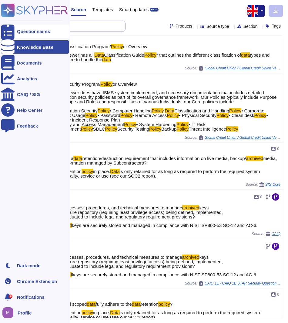
drag, startPoint x: 85, startPoint y: 28, endPoint x: 5, endPoint y: 26, distance: 79.4
click at [5, 26] on div "Questionnaires Knowledge Base Documents Analytics CAIQ / SIG Help Center Feedba…" at bounding box center [144, 161] width 288 height 323
click at [38, 64] on div "Documents" at bounding box center [29, 63] width 25 height 5
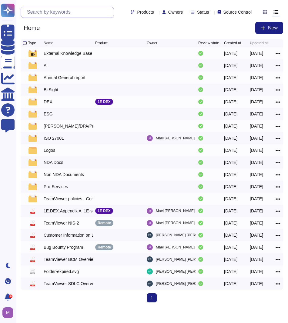
click at [66, 14] on input "text" at bounding box center [69, 12] width 90 height 11
paste input "data archive policy"
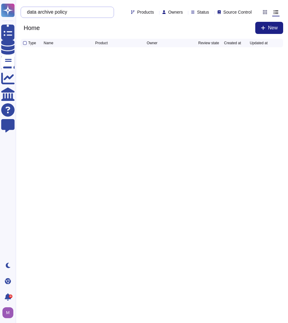
drag, startPoint x: 72, startPoint y: 13, endPoint x: 30, endPoint y: 13, distance: 42.1
click at [30, 13] on input "data archive policy" at bounding box center [66, 12] width 84 height 11
click at [75, 15] on input "archive" at bounding box center [66, 12] width 84 height 11
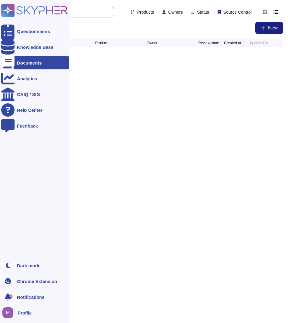
drag, startPoint x: 3, startPoint y: 14, endPoint x: 22, endPoint y: 16, distance: 18.9
click at [0, 14] on html "Questionnaires Knowledge Base Documents Analytics CAIQ / SIG Help Center Feedba…" at bounding box center [144, 28] width 288 height 56
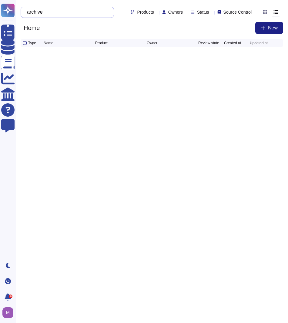
paste input "The privacy program is aligned to local or international regulations for data p…"
type input "The privacy program is aligned to local or international regulations for data p…"
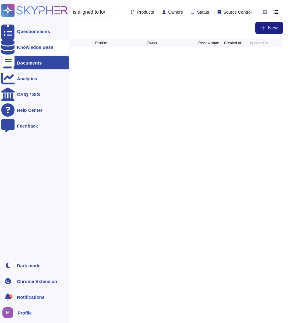
click at [33, 49] on div "Knowledge Base" at bounding box center [35, 46] width 68 height 13
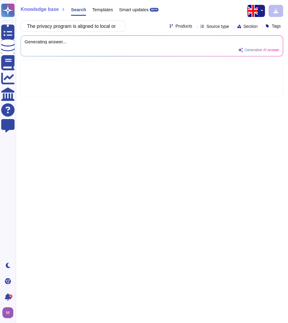
scroll to position [0, 93]
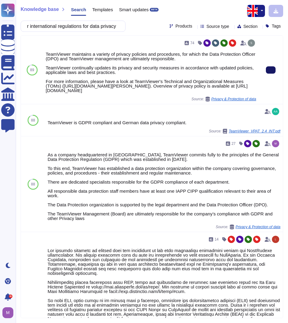
click at [271, 70] on icon at bounding box center [271, 70] width 0 height 0
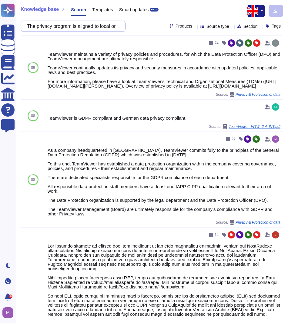
click at [103, 25] on input "The privacy program is aligned to local or international regulations for data p…" at bounding box center [71, 26] width 95 height 11
paste input "Which of the following services does your organization provide or intend to pro…"
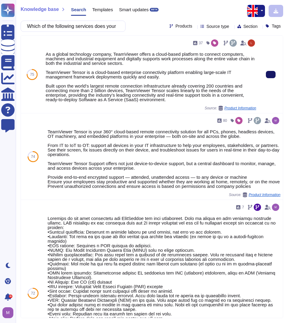
click at [271, 75] on icon at bounding box center [271, 75] width 0 height 0
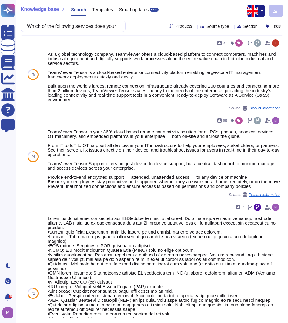
drag, startPoint x: 84, startPoint y: 32, endPoint x: 85, endPoint y: 26, distance: 6.0
click at [85, 30] on div "Knowledge base Search Templates Smart updates BETA Which of the following servi…" at bounding box center [152, 161] width 272 height 323
click at [85, 26] on input "Which of the following services does your organization provide or intend to pro…" at bounding box center [71, 26] width 95 height 11
paste input "Are any secondary operating location(s) used to also deliver client services"
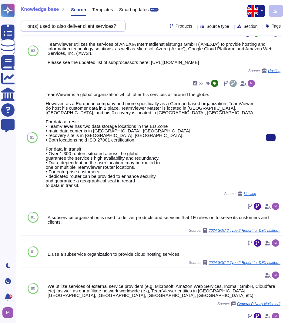
scroll to position [121, 0]
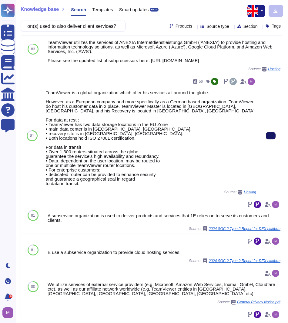
click at [271, 136] on icon at bounding box center [271, 136] width 0 height 0
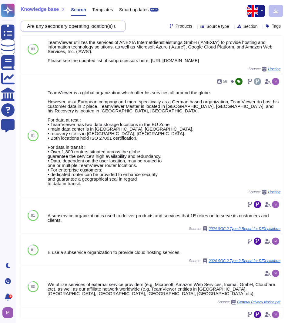
click at [81, 26] on input "Are any secondary operating location(s) used to also deliver client services?" at bounding box center [71, 26] width 95 height 11
paste input "Please provide the length of time that your organization has been providing thi…"
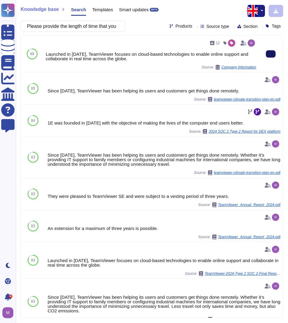
click at [266, 55] on button at bounding box center [271, 53] width 10 height 7
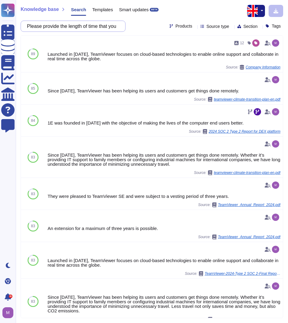
click at [81, 26] on input "Please provide the length of time that your organization has been providing thi…" at bounding box center [71, 26] width 95 height 11
paste input "any additional details relating to the interaction with client sensitive inform…"
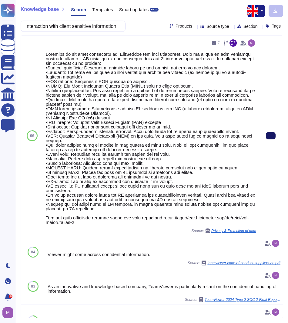
click at [266, 135] on button at bounding box center [271, 135] width 10 height 7
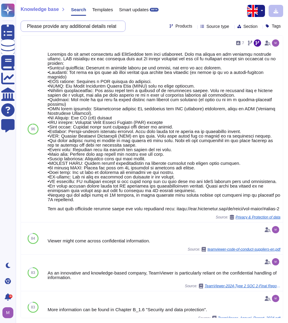
click at [71, 27] on input "Please provide any additional details relating to the interaction with client s…" at bounding box center [71, 26] width 95 height 11
click at [93, 30] on input "Please provide any additional details relating to the interaction with client s…" at bounding box center [71, 26] width 95 height 11
paste input "Which of the following external parties contribute to the delivery of the servi…"
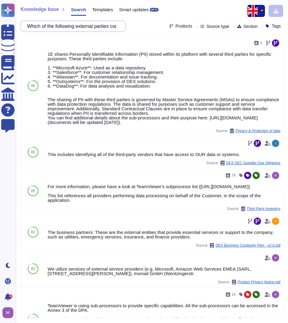
click at [105, 27] on input "Which of the following external parties contribute to the delivery of the servi…" at bounding box center [71, 26] width 95 height 11
paste input "ubcontractors are utilized in delivery of the service (Requires notes)"
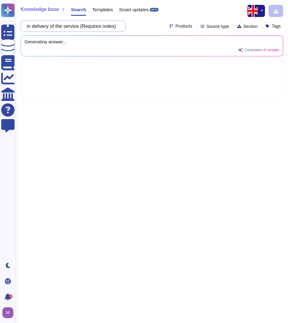
scroll to position [0, 60]
drag, startPoint x: 119, startPoint y: 28, endPoint x: 81, endPoint y: 28, distance: 37.6
click at [81, 28] on input "ubcontractors are utilized in delivery of the service (Requires notes)" at bounding box center [71, 26] width 95 height 11
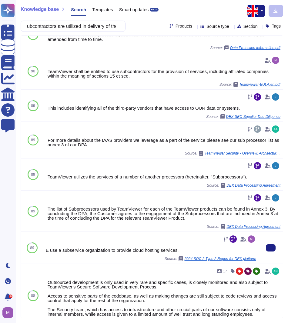
scroll to position [212, 0]
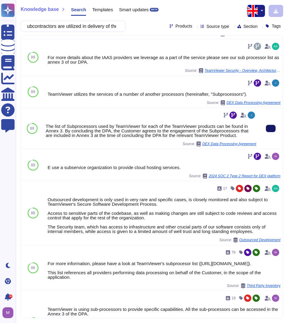
click at [271, 128] on icon at bounding box center [271, 128] width 0 height 0
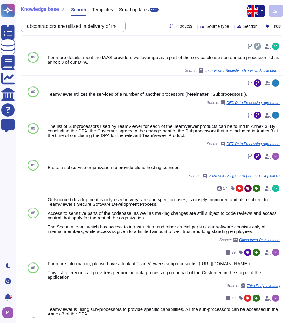
click at [98, 25] on input "ubcontractors are utilized in delivery of the service" at bounding box center [71, 26] width 95 height 11
paste input "Third parties are utilized in delivery of the service (Requires notes)"
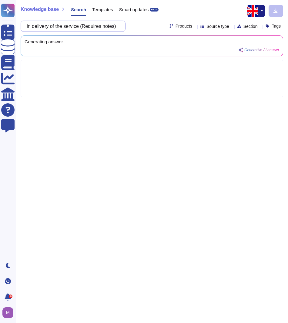
scroll to position [0, 57]
click at [120, 26] on div "Third parties are utilized in delivery of the service (Requires notes)" at bounding box center [73, 26] width 105 height 11
drag, startPoint x: 110, startPoint y: 25, endPoint x: 98, endPoint y: 27, distance: 11.7
click at [149, 28] on div "Third parties are utilized in delivery of the service (Requires notes) Products…" at bounding box center [152, 26] width 262 height 11
click at [81, 26] on input "Third parties are utilized in delivery of the service (Requires notes)" at bounding box center [71, 26] width 95 height 11
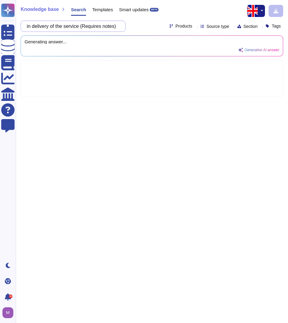
click at [82, 26] on input "Third parties are utilized in delivery of the service (Requires notes)" at bounding box center [71, 26] width 95 height 11
drag, startPoint x: 81, startPoint y: 26, endPoint x: 140, endPoint y: 28, distance: 58.5
click at [140, 28] on div "Third parties are utilized in delivery of the service (Requires notes) Products…" at bounding box center [152, 26] width 262 height 11
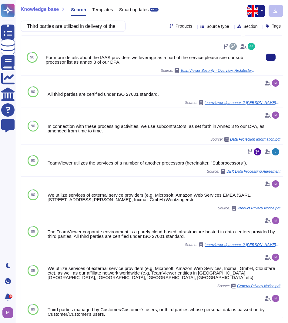
scroll to position [212, 0]
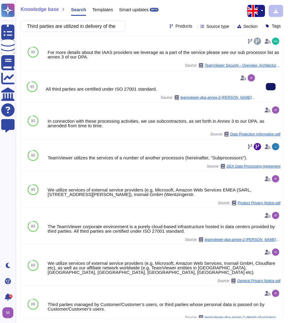
click at [270, 90] on button at bounding box center [271, 86] width 10 height 7
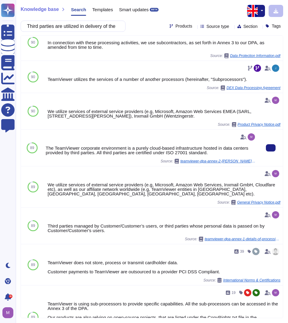
scroll to position [303, 0]
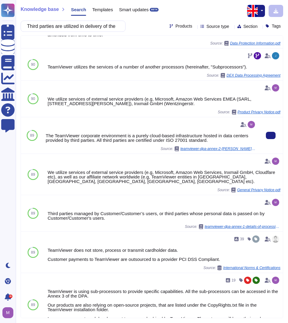
drag, startPoint x: 264, startPoint y: 145, endPoint x: 273, endPoint y: 154, distance: 13.1
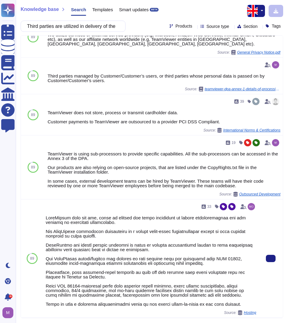
scroll to position [450, 0]
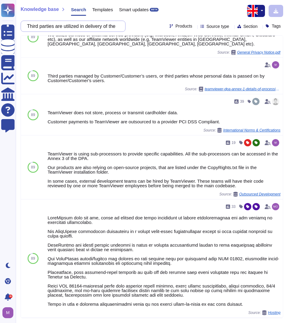
click at [91, 26] on input "Third parties are utilized in delivery of the service" at bounding box center [71, 26] width 95 height 11
paste input "Does the organization inventory its AI systems and components?"
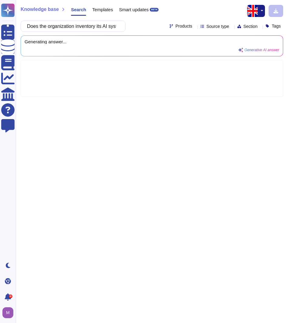
scroll to position [0, 0]
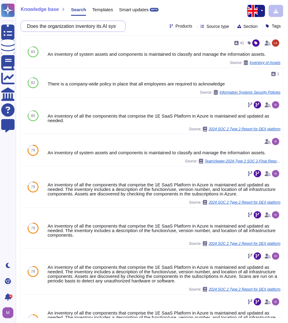
click at [105, 25] on input "Does the organization inventory its AI systems and components?" at bounding box center [71, 26] width 95 height 11
paste input "Is data collected for the AI system(s) from trusted source"
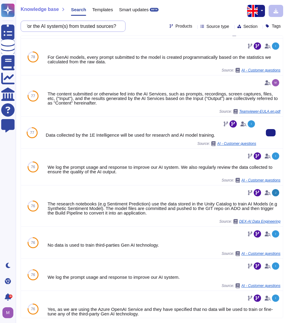
scroll to position [91, 0]
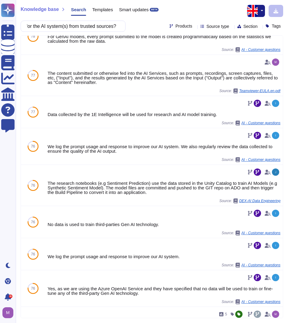
type input "Is data collected for the AI system(s) from trusted sources?"
